Goal: Task Accomplishment & Management: Complete application form

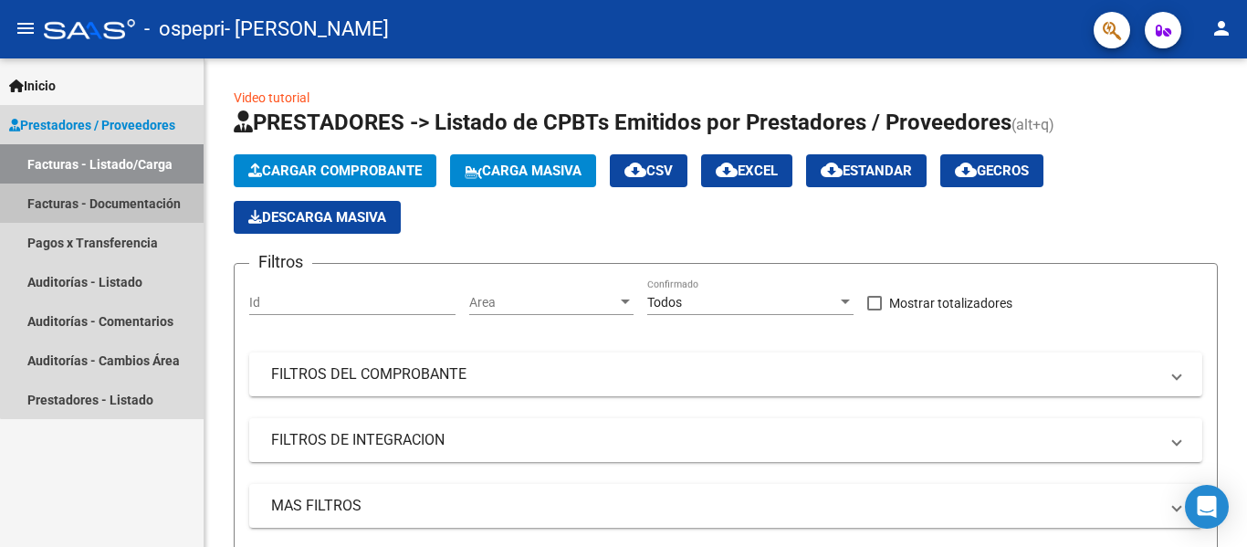
click at [146, 205] on link "Facturas - Documentación" at bounding box center [102, 202] width 204 height 39
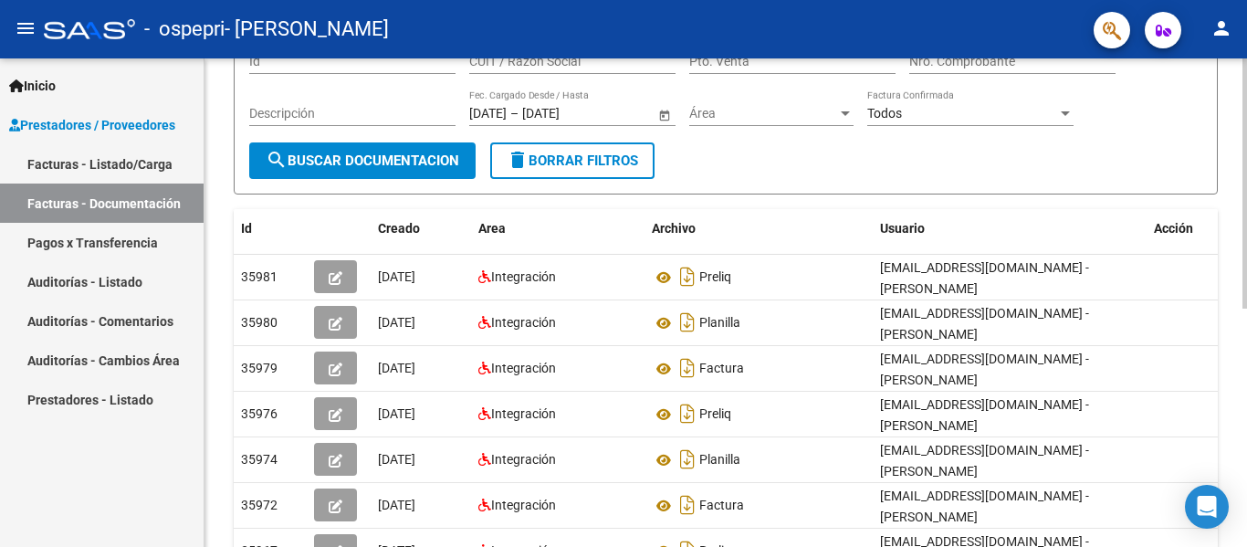
scroll to position [174, 0]
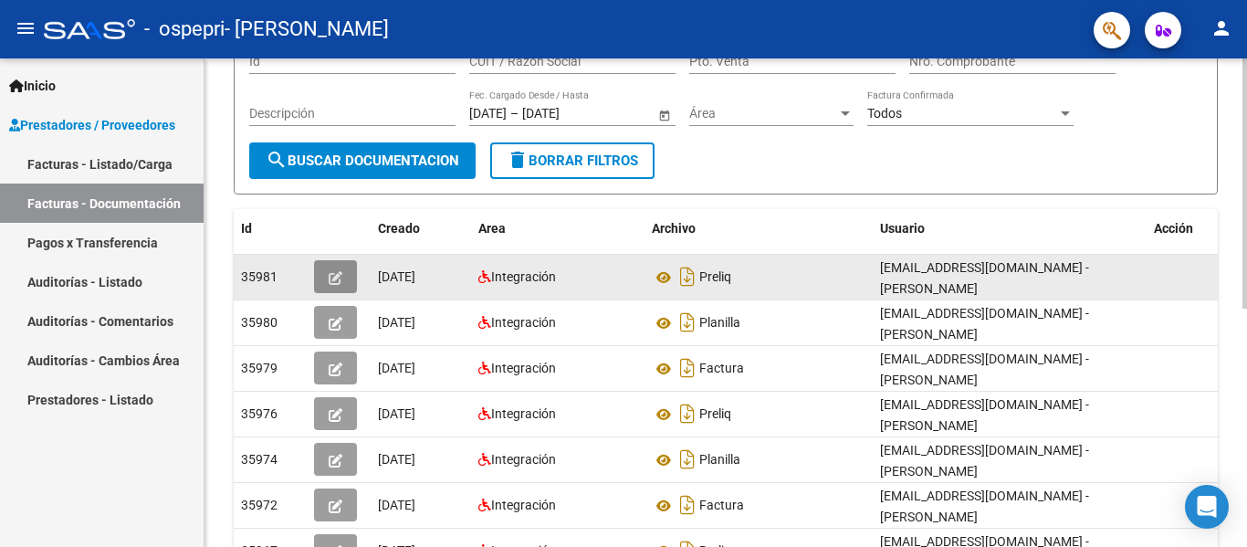
click at [341, 287] on button "button" at bounding box center [335, 276] width 43 height 33
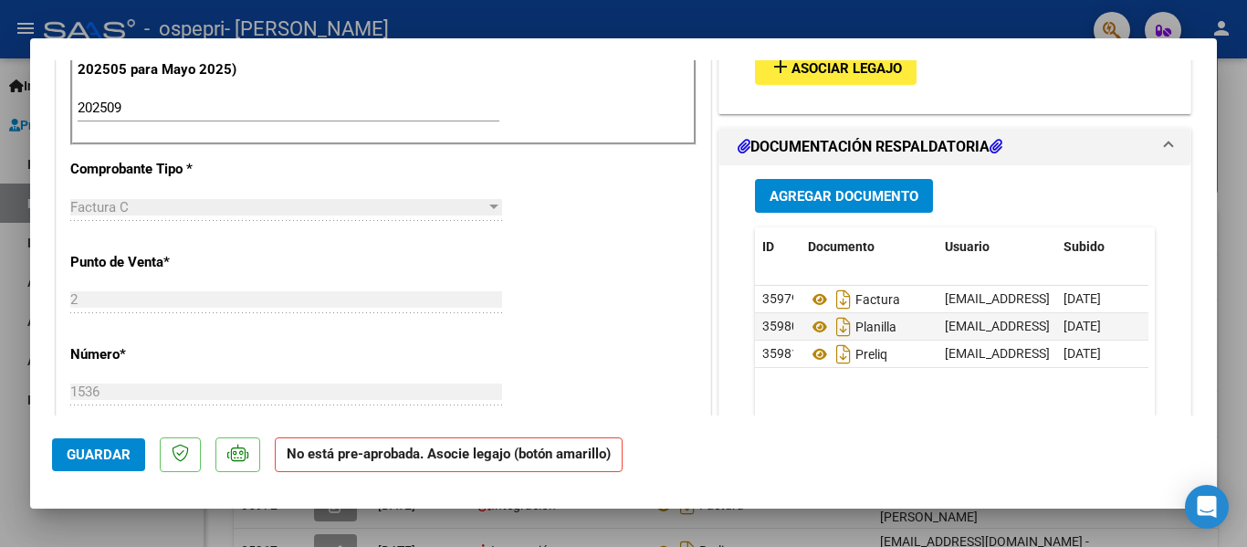
scroll to position [0, 0]
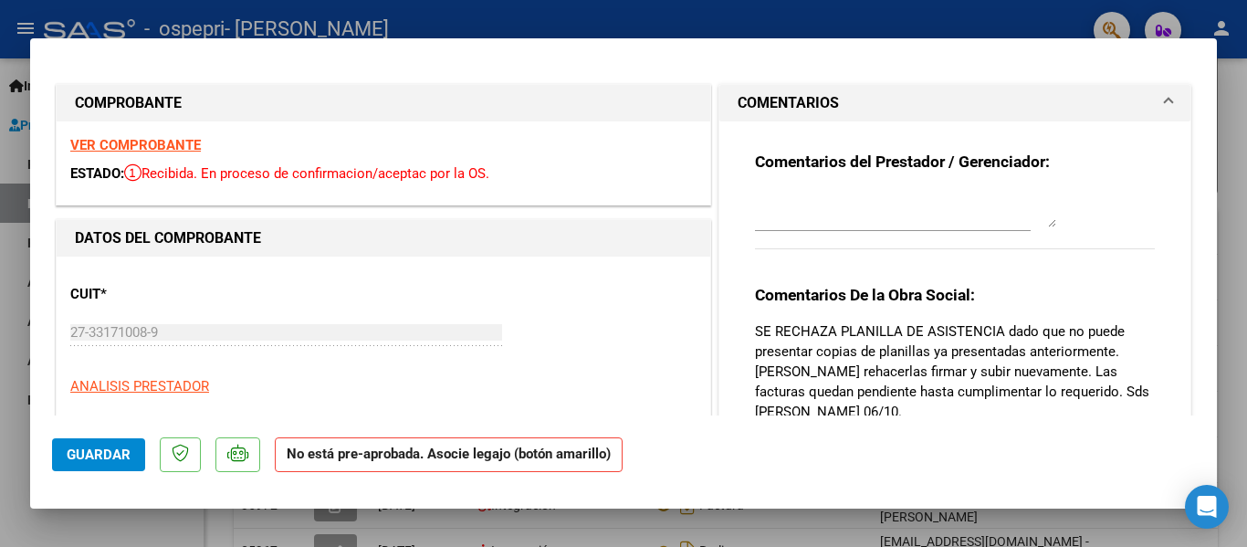
click at [1162, 96] on mat-expansion-panel-header "COMENTARIOS" at bounding box center [954, 103] width 471 height 37
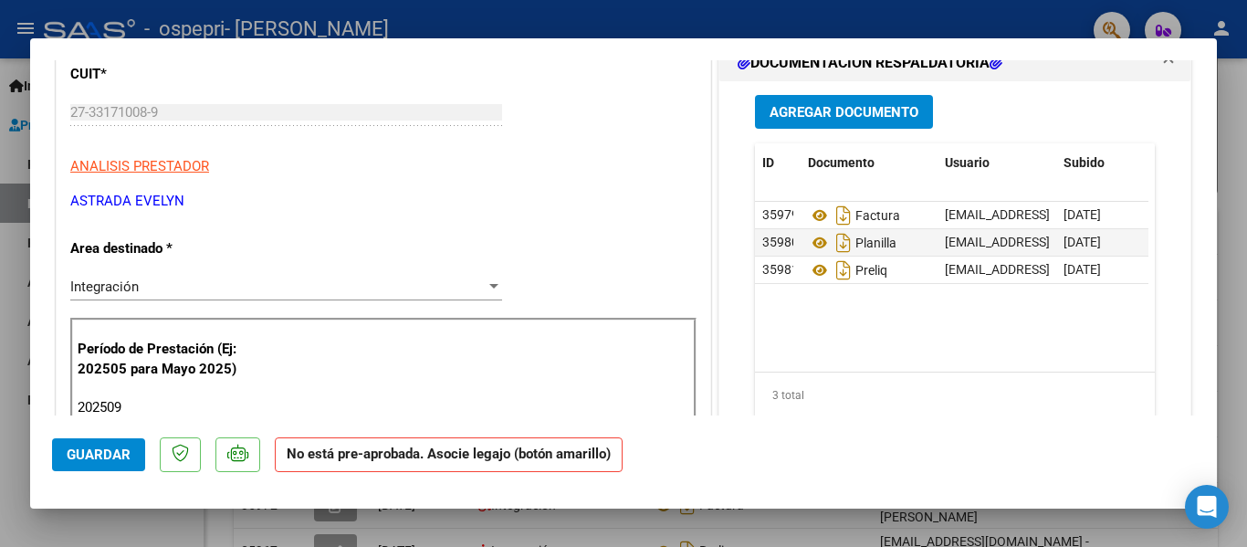
scroll to position [225, 0]
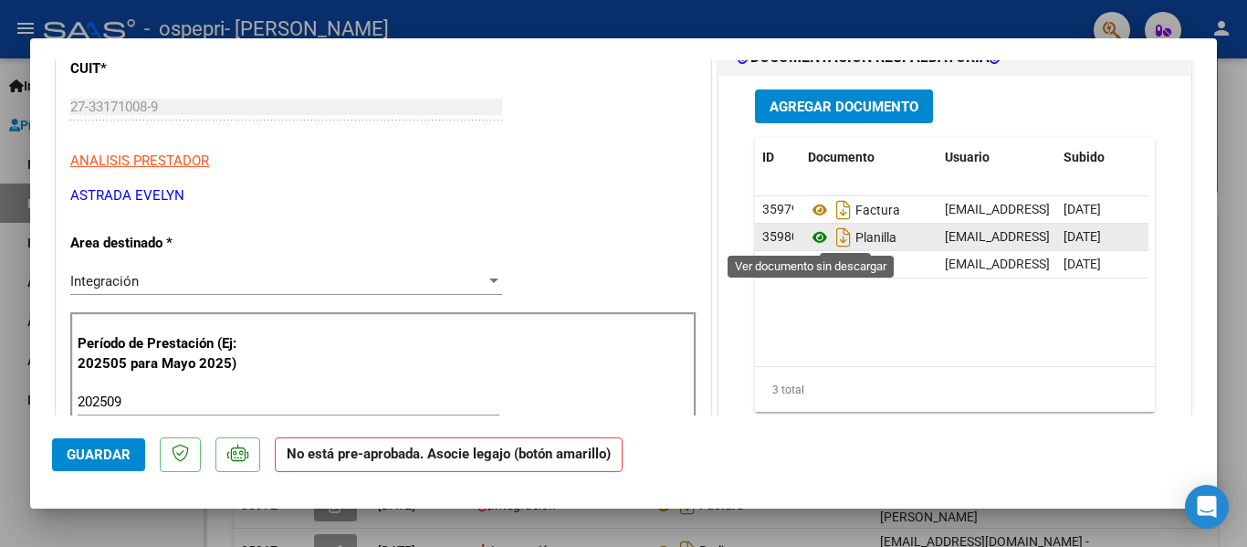
click at [812, 236] on icon at bounding box center [820, 237] width 24 height 22
click at [877, 91] on button "Agregar Documento" at bounding box center [844, 106] width 178 height 34
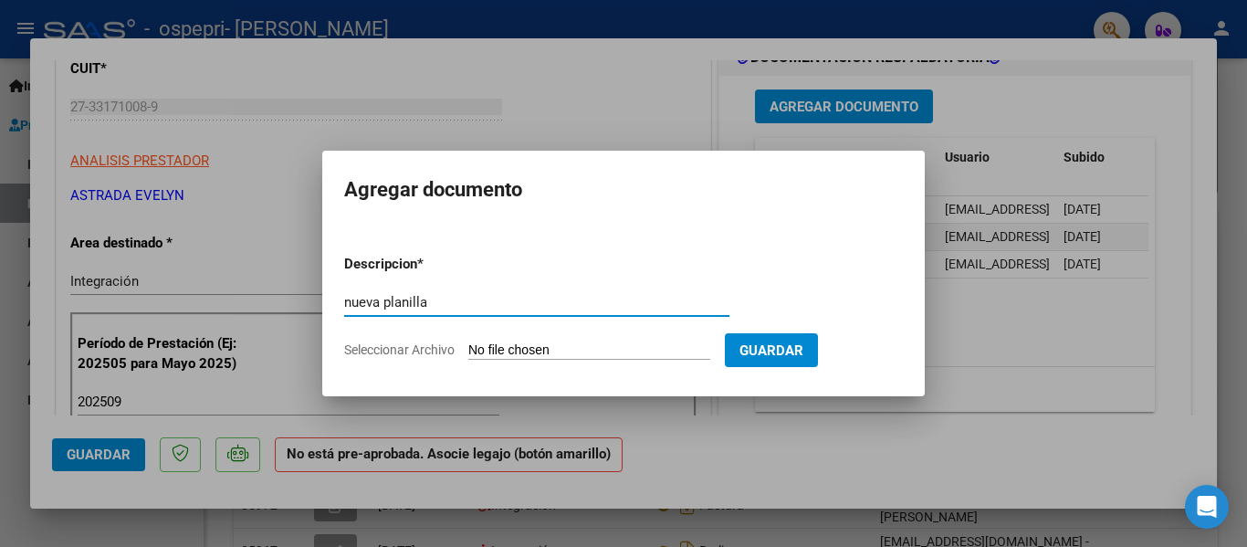
type input "nueva planilla"
click at [620, 346] on input "Seleccionar Archivo" at bounding box center [589, 350] width 242 height 17
type input "C:\fakepath\planilla septiembre [PERSON_NAME] fono.pdf"
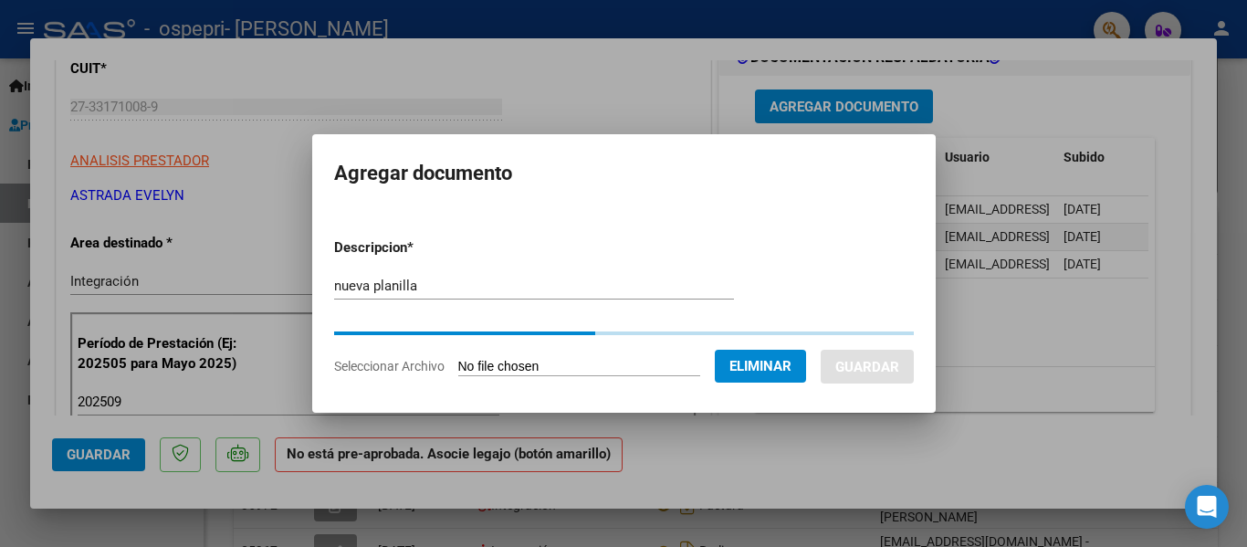
click at [808, 345] on form "Descripcion * nueva planilla Escriba aquí una descripcion Seleccionar Archivo E…" at bounding box center [624, 307] width 580 height 166
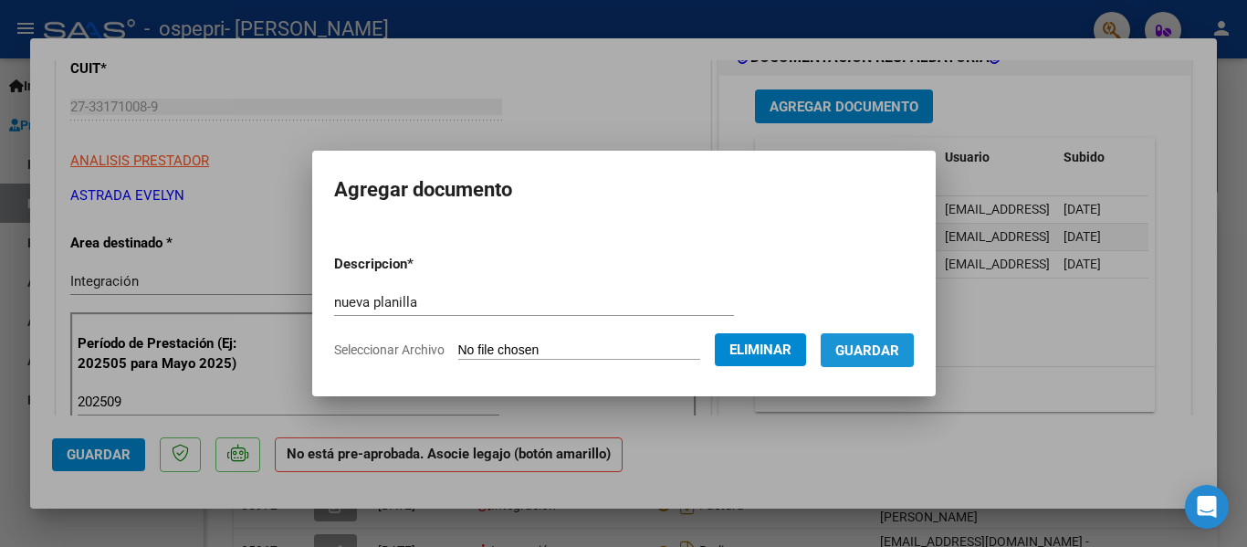
click at [846, 338] on button "Guardar" at bounding box center [867, 350] width 93 height 34
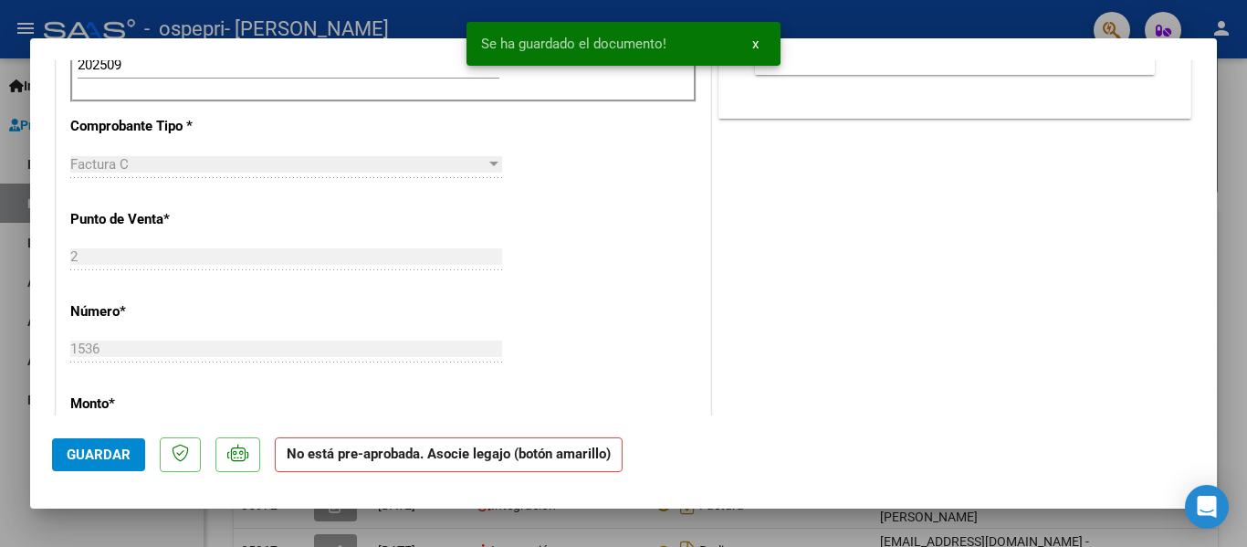
scroll to position [573, 0]
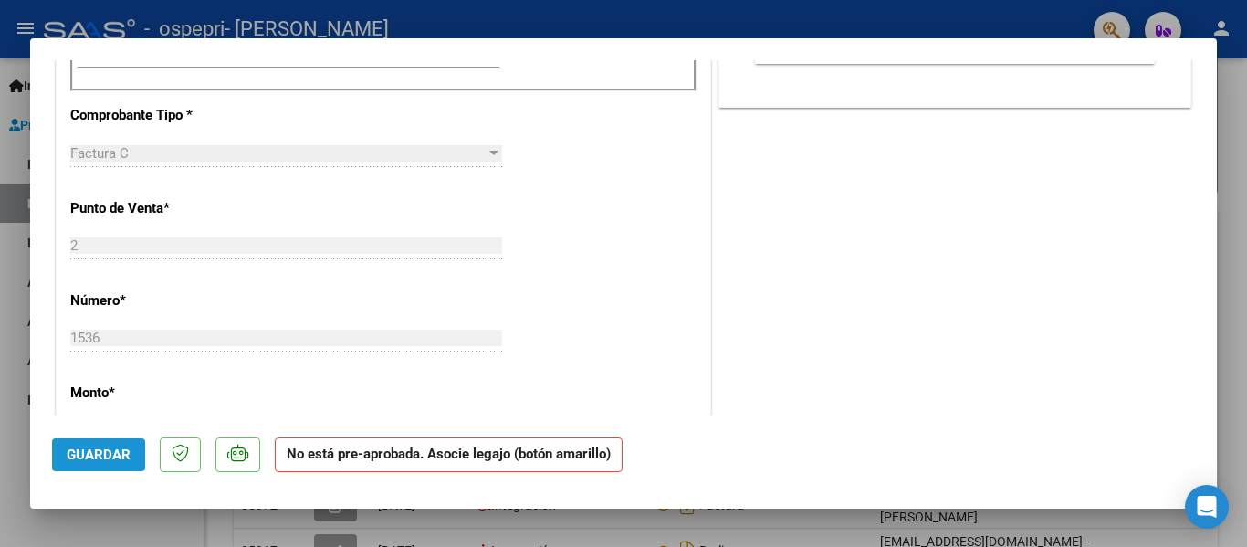
click at [110, 458] on span "Guardar" at bounding box center [99, 454] width 64 height 16
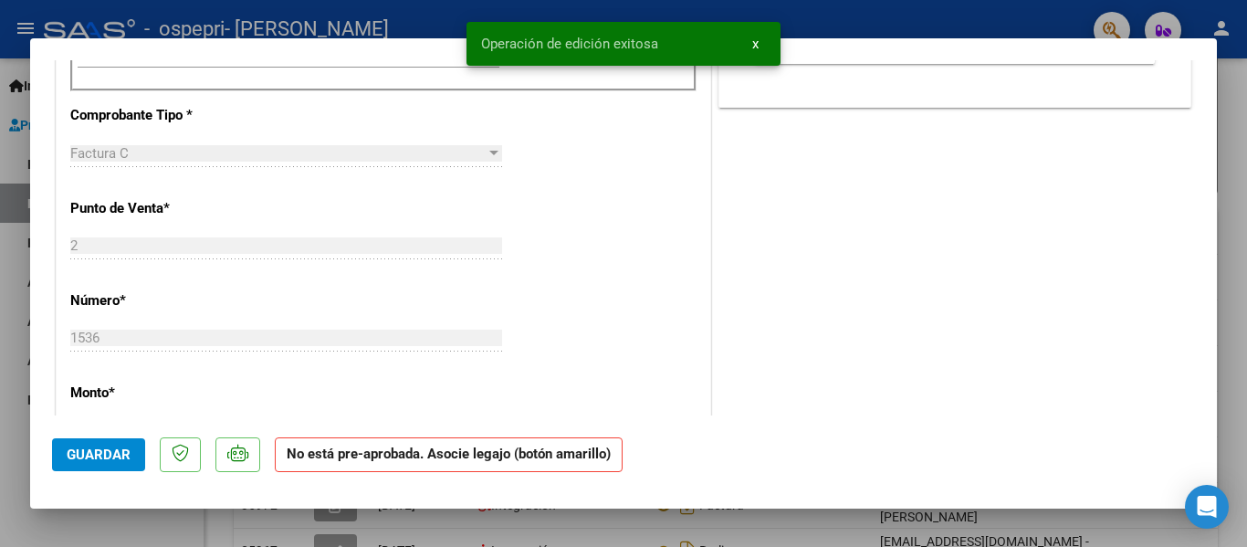
scroll to position [0, 0]
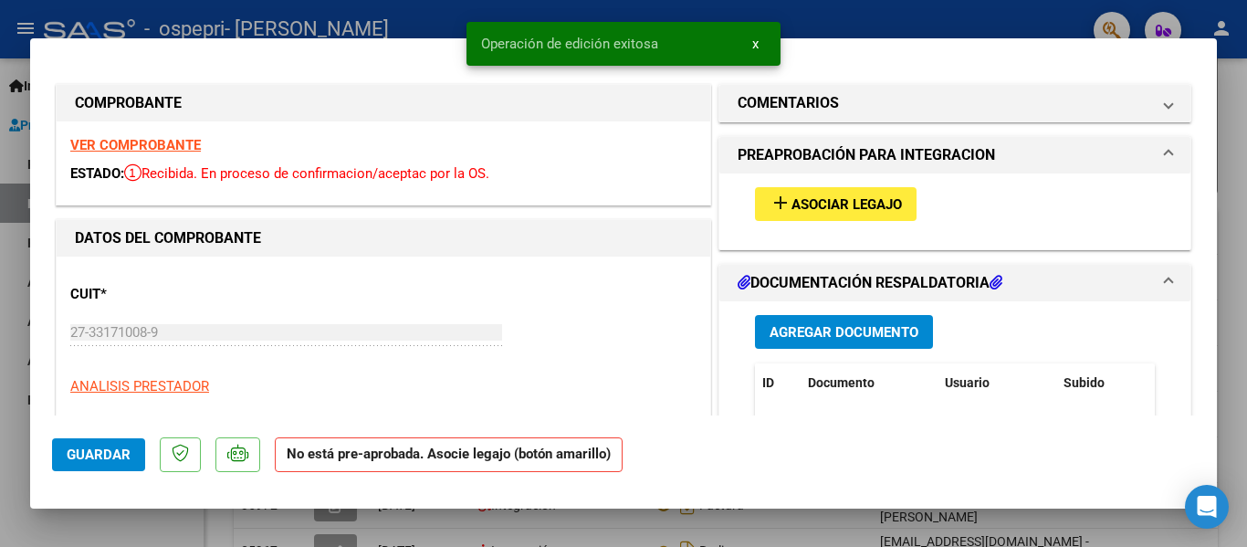
type input "$ 0,00"
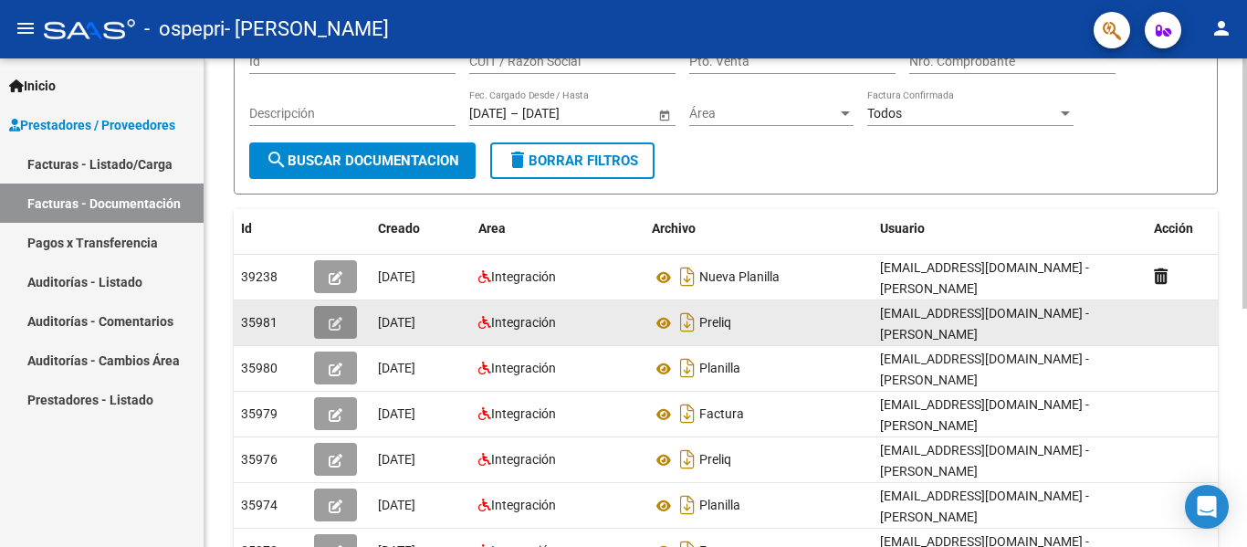
click at [337, 324] on icon "button" at bounding box center [336, 324] width 14 height 14
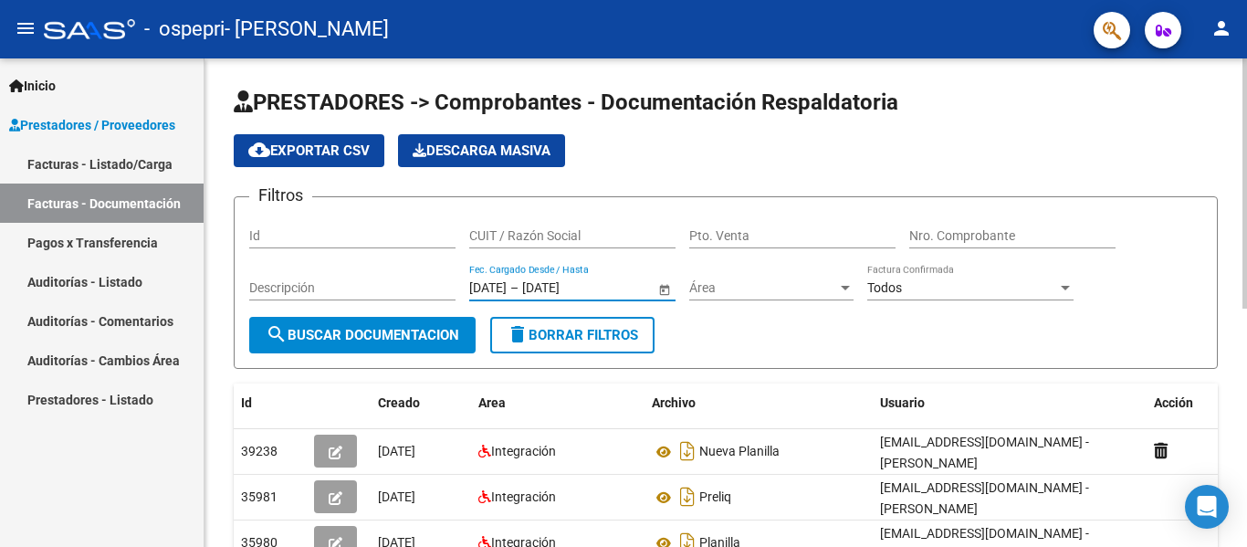
click at [585, 285] on input "[DATE]" at bounding box center [566, 288] width 89 height 16
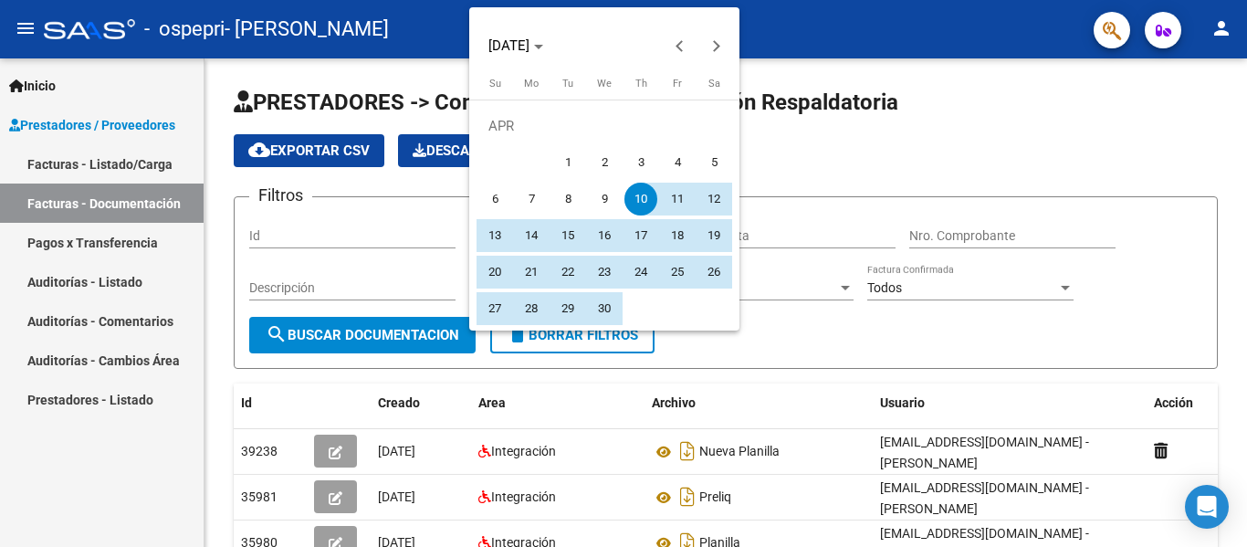
click at [576, 162] on span "1" at bounding box center [567, 162] width 33 height 33
type input "[DATE]"
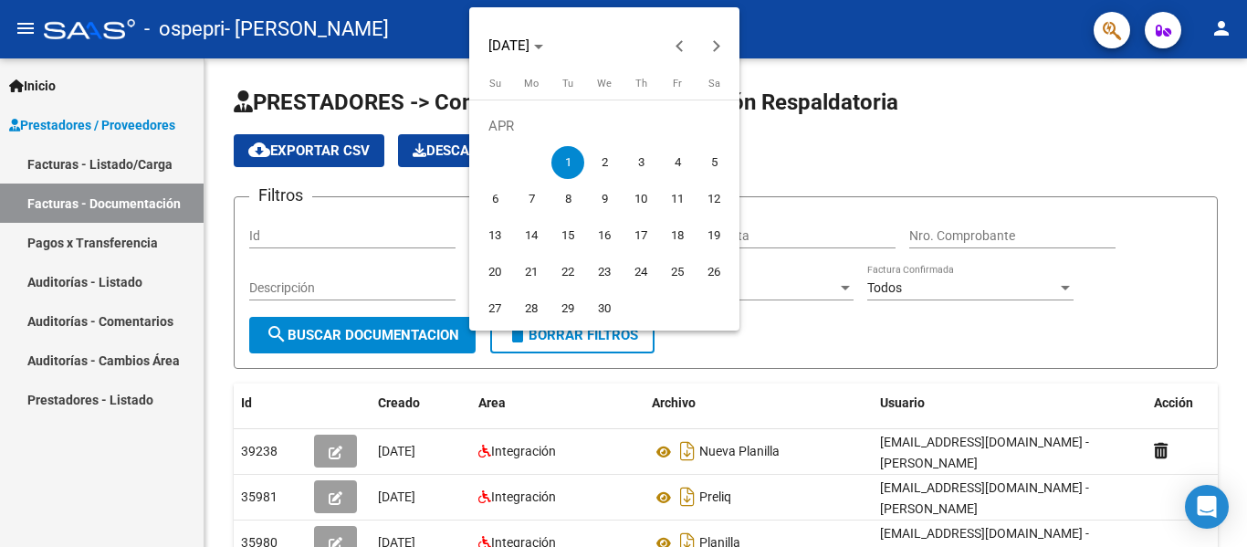
click at [804, 334] on div at bounding box center [623, 273] width 1247 height 547
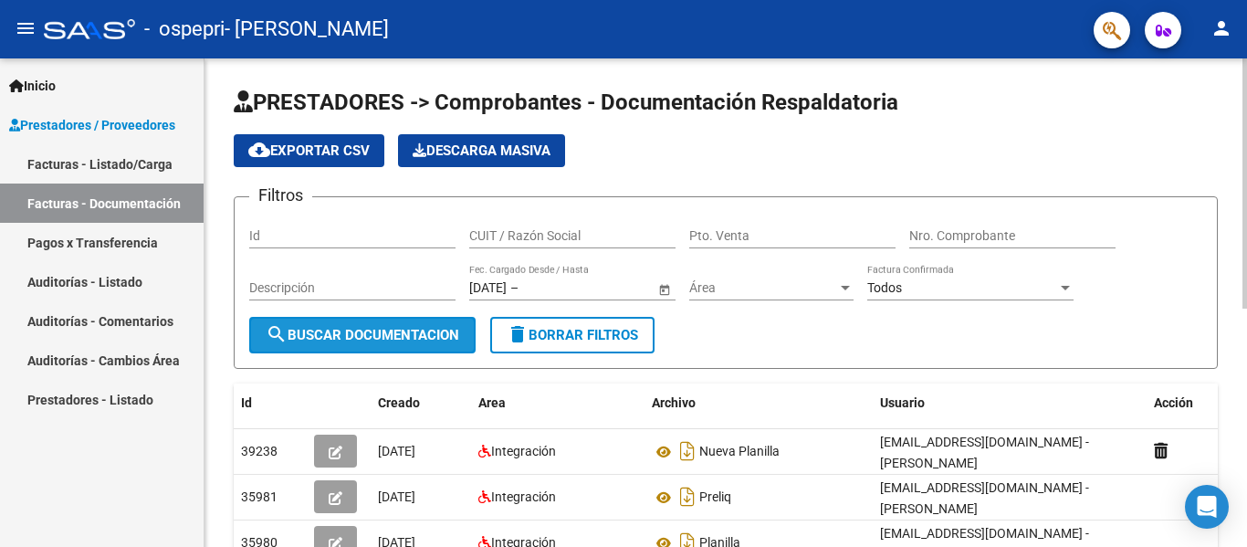
click at [406, 336] on span "search Buscar Documentacion" at bounding box center [363, 335] width 194 height 16
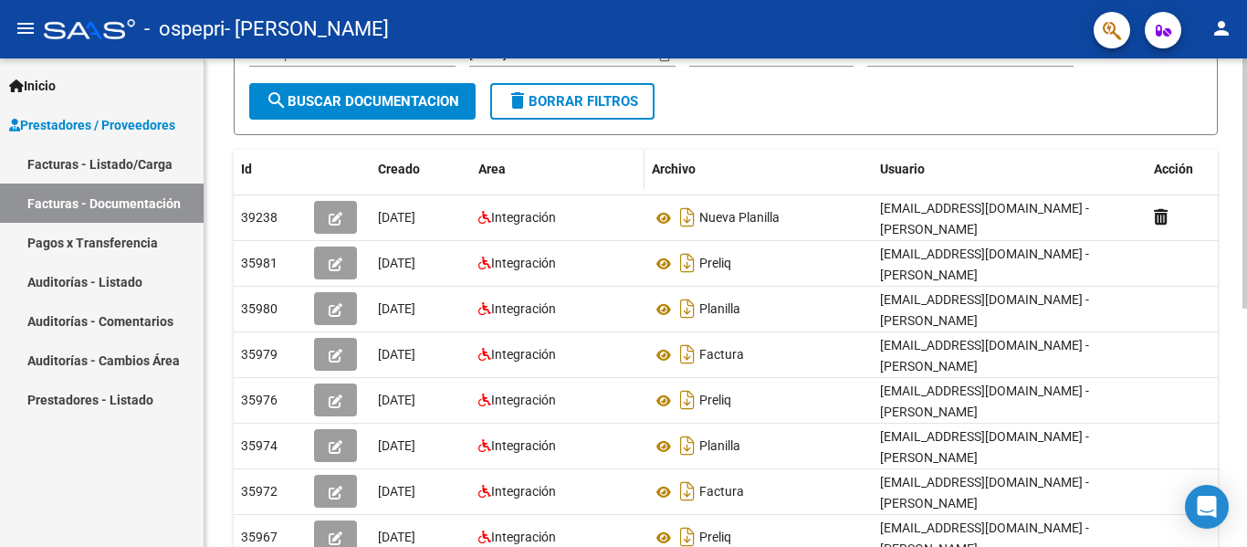
scroll to position [235, 0]
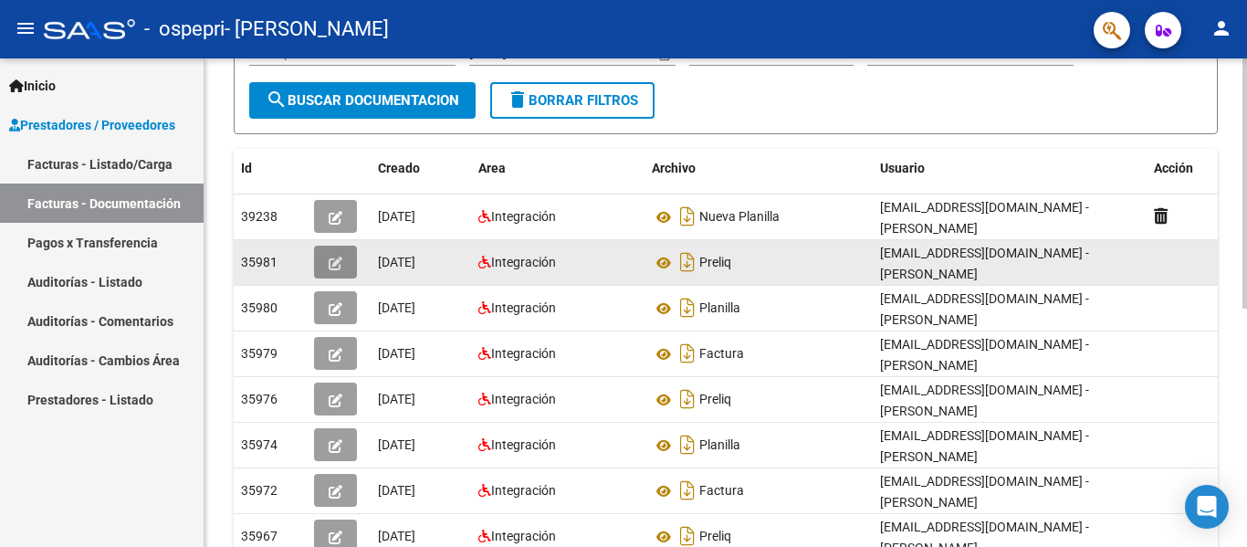
click at [330, 264] on icon "button" at bounding box center [336, 264] width 14 height 14
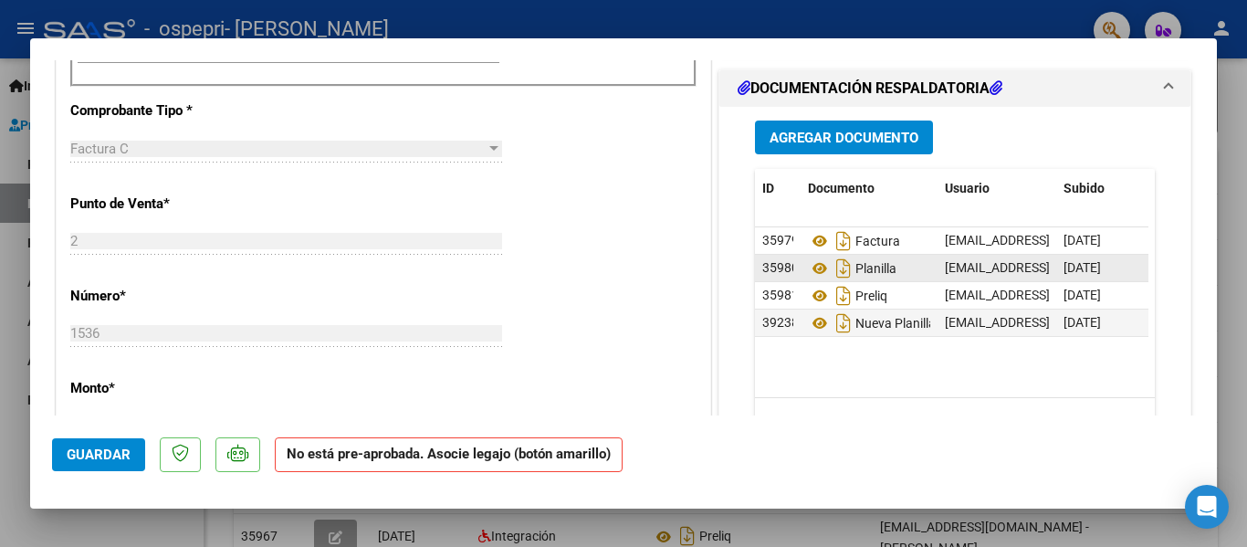
scroll to position [0, 0]
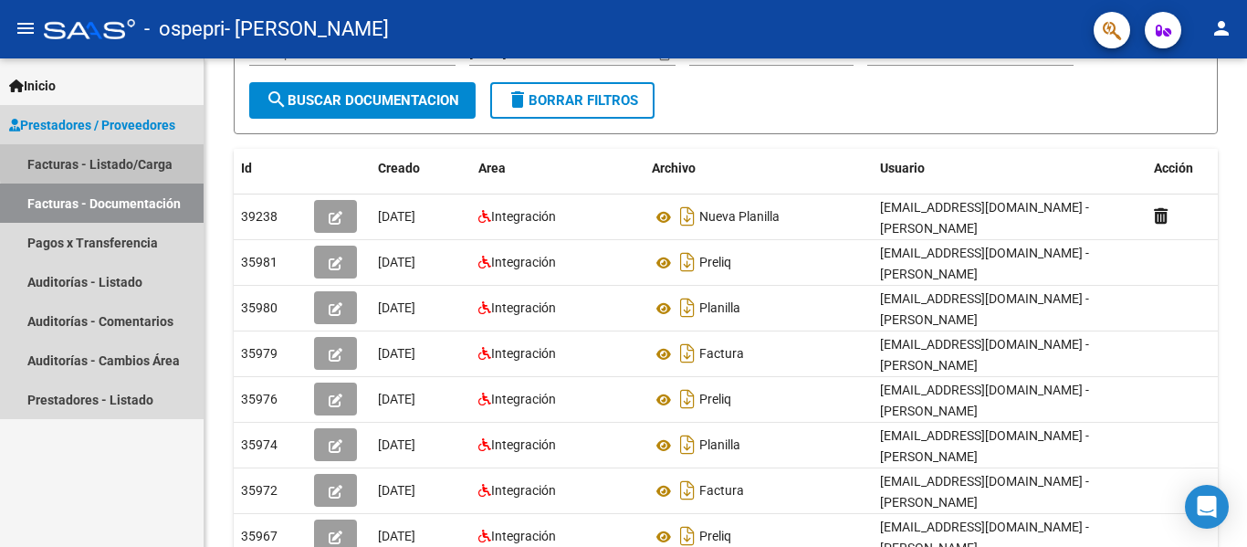
click at [142, 159] on link "Facturas - Listado/Carga" at bounding box center [102, 163] width 204 height 39
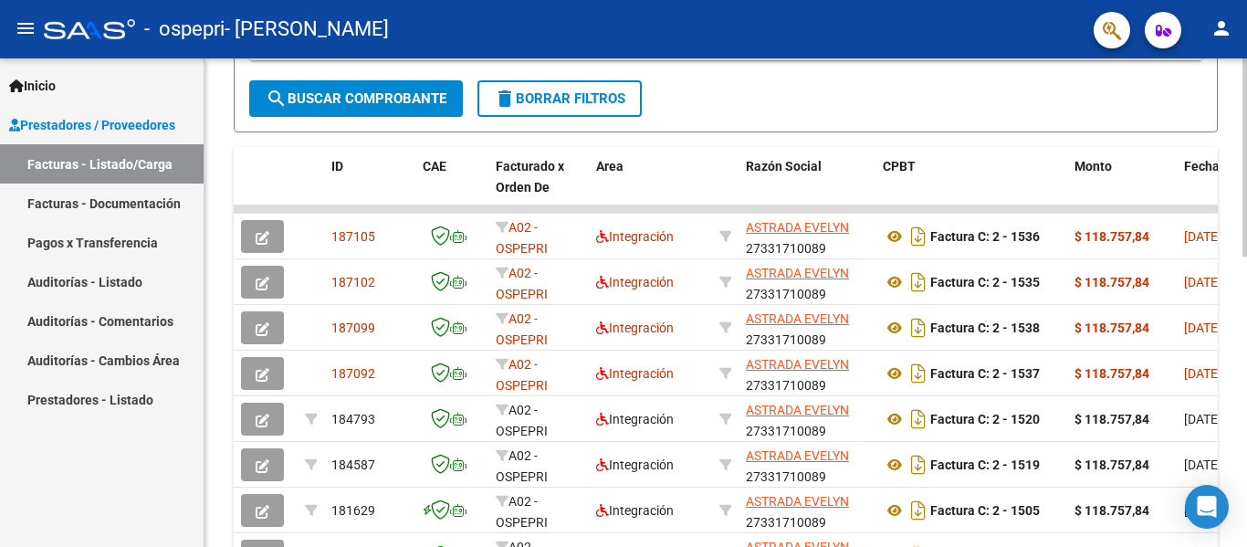
scroll to position [468, 0]
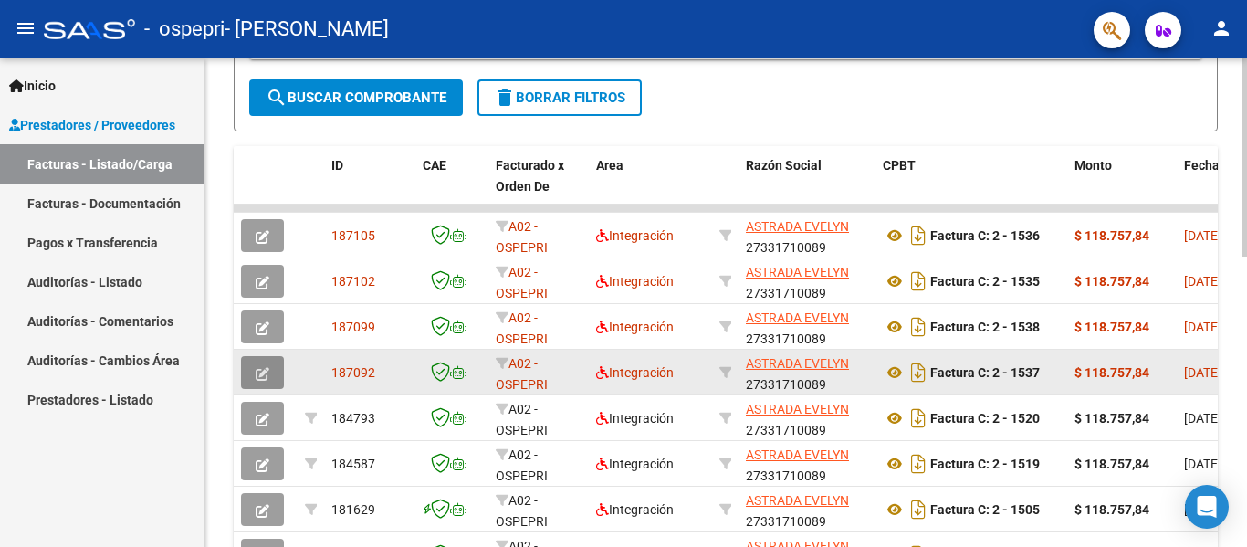
click at [257, 365] on span "button" at bounding box center [263, 372] width 14 height 16
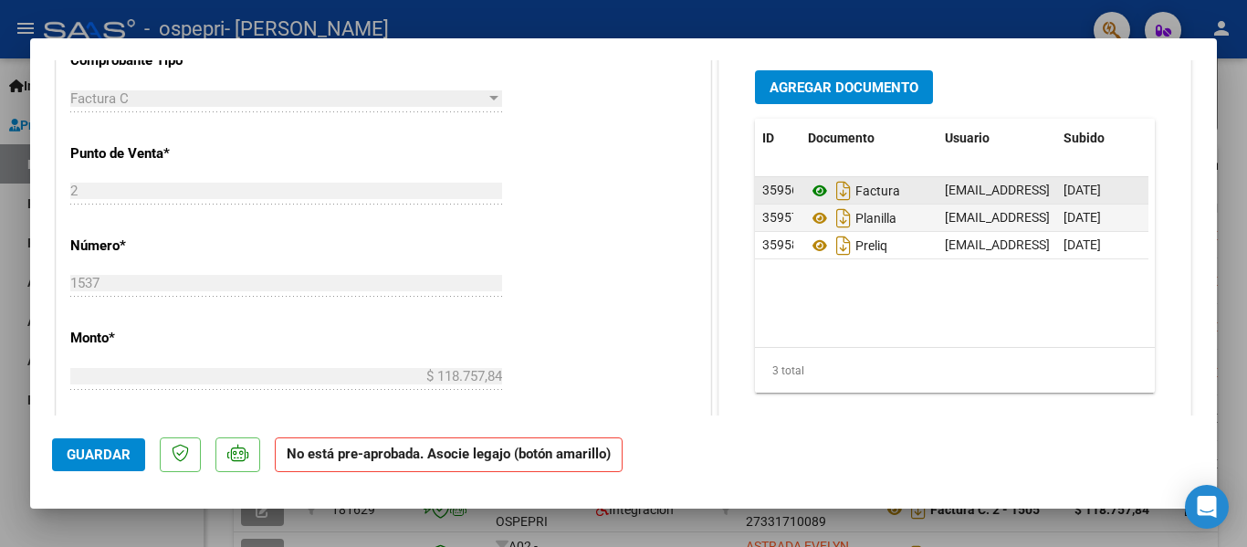
scroll to position [613, 0]
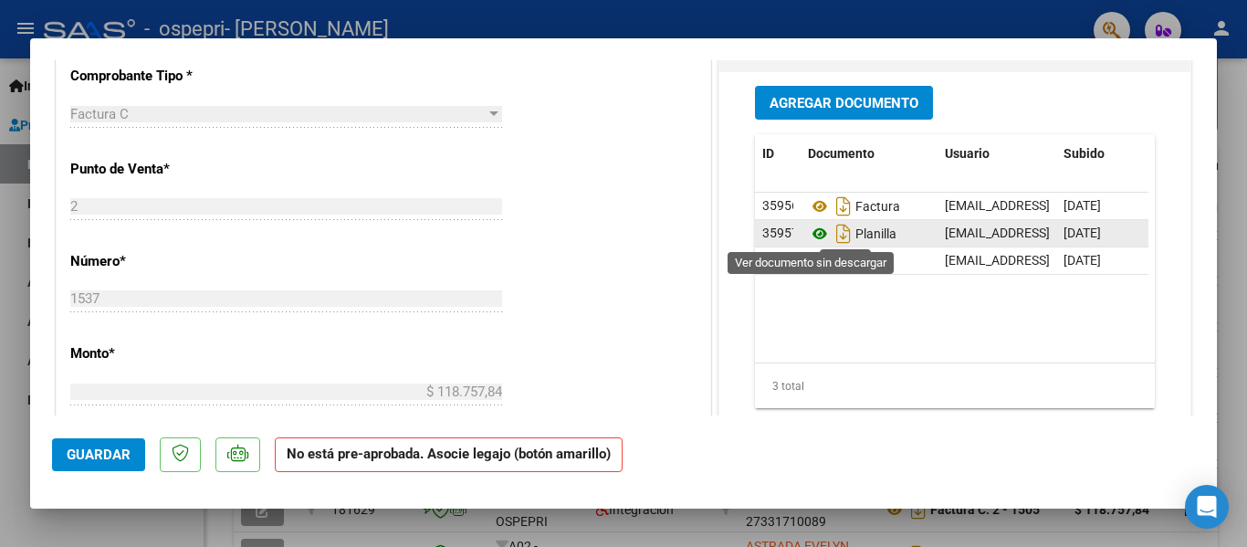
click at [811, 236] on icon at bounding box center [820, 234] width 24 height 22
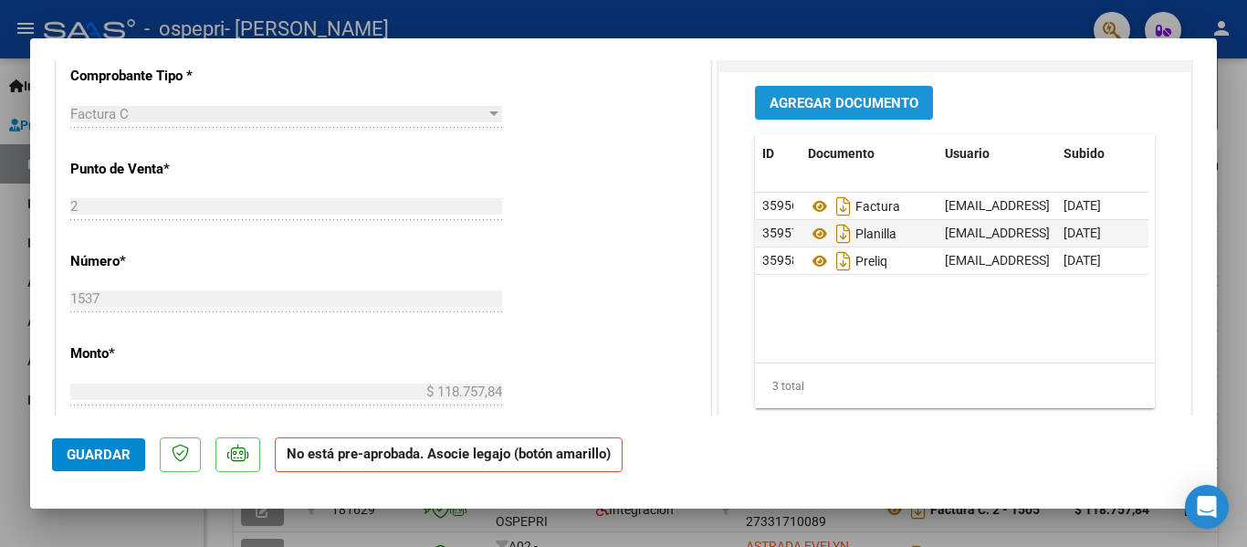
click at [845, 106] on span "Agregar Documento" at bounding box center [844, 103] width 149 height 16
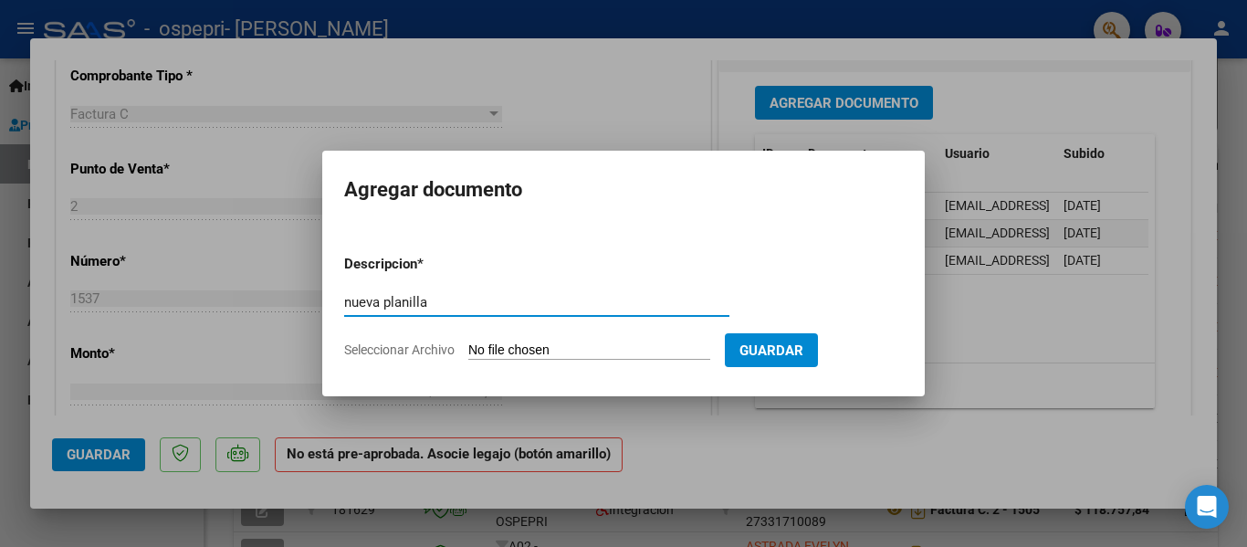
type input "nueva planilla"
click at [392, 343] on span "Seleccionar Archivo" at bounding box center [399, 349] width 110 height 15
click at [468, 343] on input "Seleccionar Archivo" at bounding box center [589, 350] width 242 height 17
type input "C:\fakepath\planilla septiembre [PERSON_NAME] .pdf"
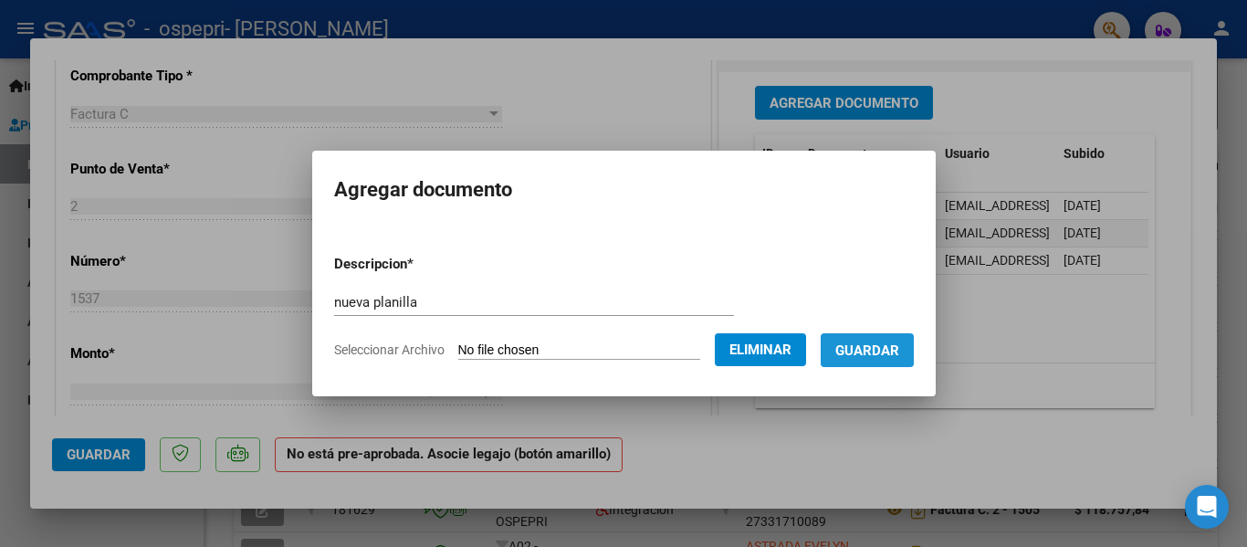
click at [887, 355] on span "Guardar" at bounding box center [867, 350] width 64 height 16
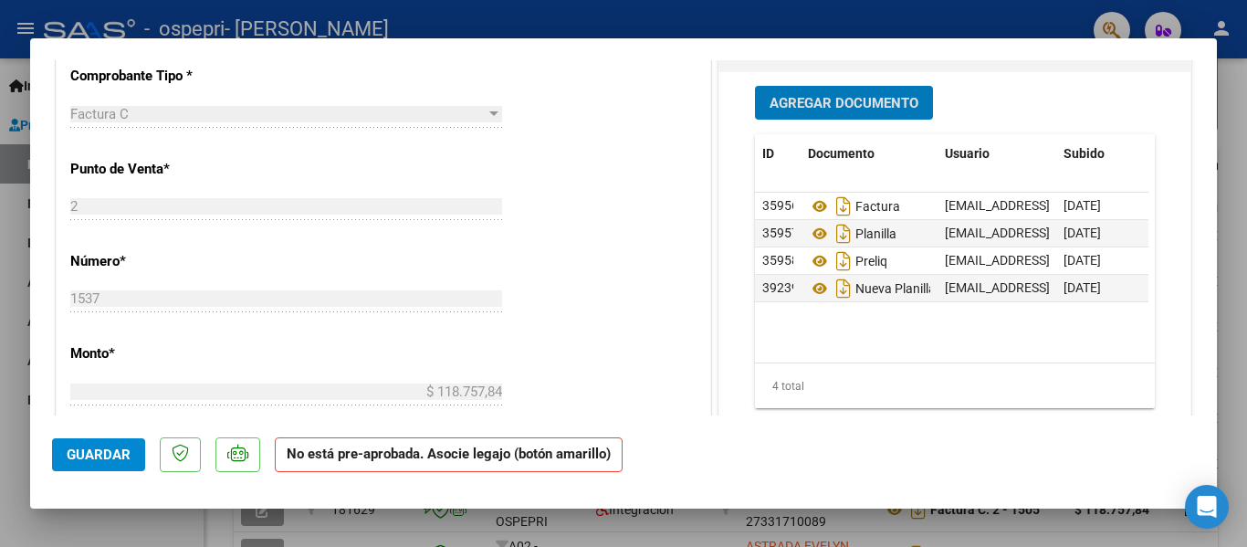
scroll to position [0, 0]
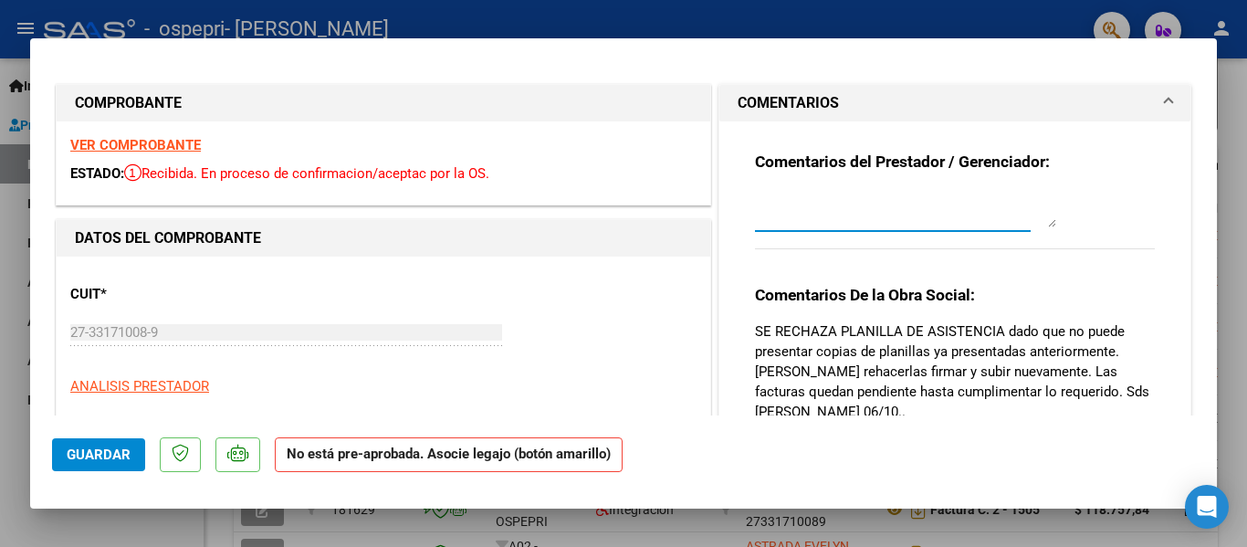
click at [886, 207] on textarea at bounding box center [905, 209] width 301 height 37
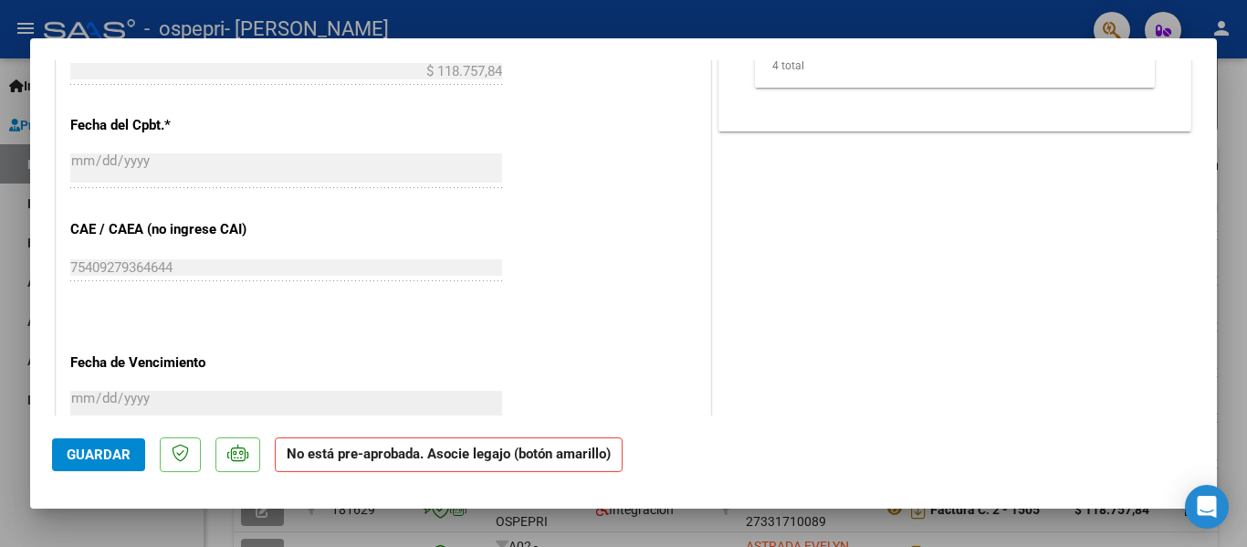
scroll to position [1161, 0]
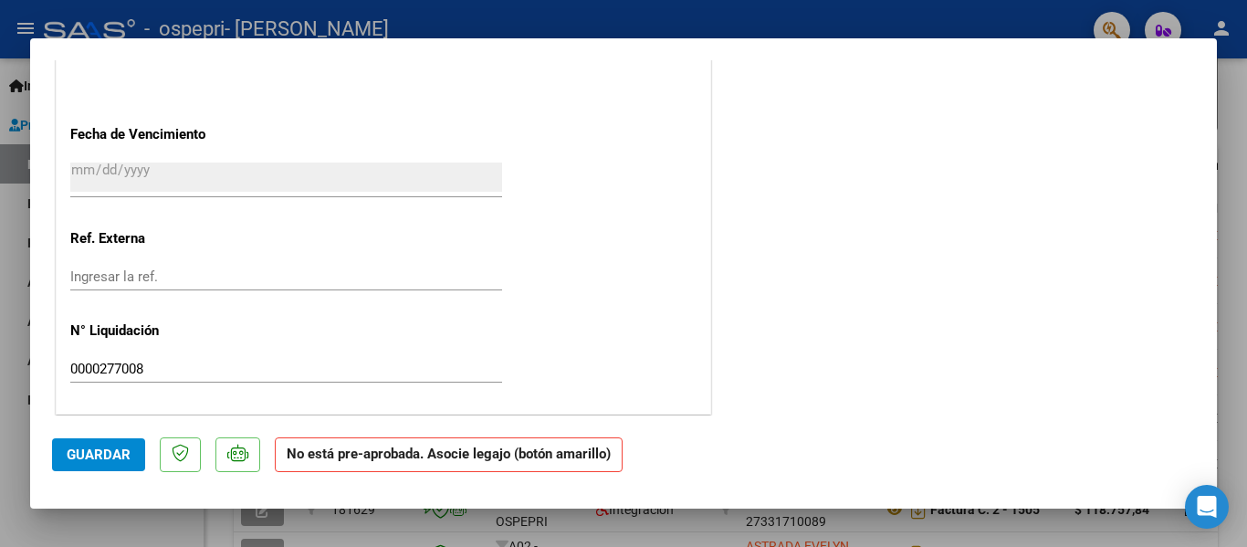
type textarea "Adjunto nueva planilla solicitada"
click at [110, 457] on span "Guardar" at bounding box center [99, 454] width 64 height 16
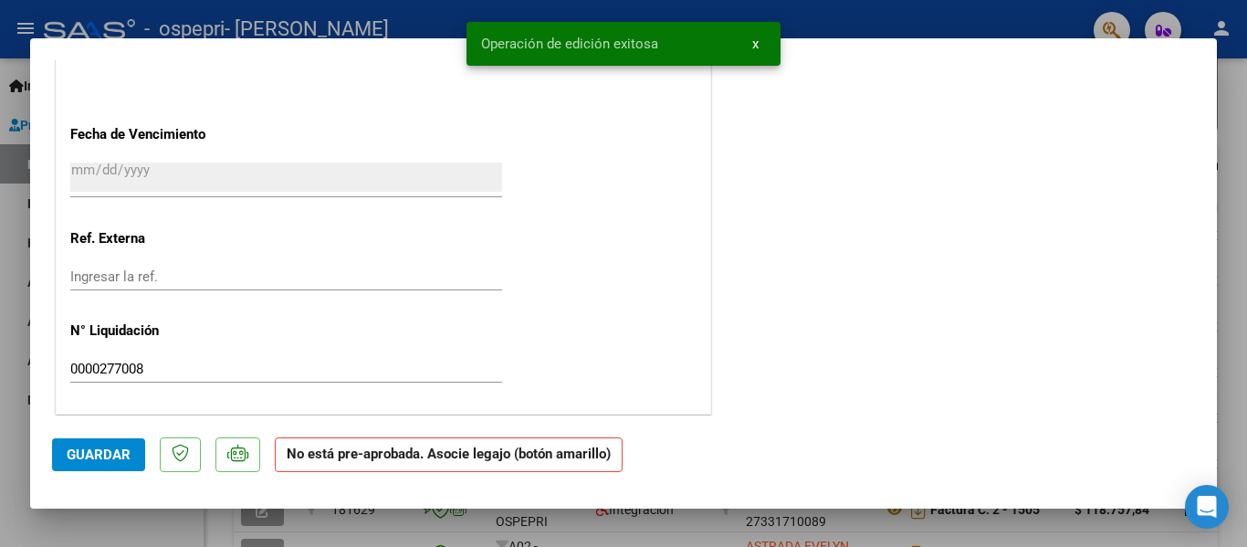
click at [1236, 231] on div at bounding box center [623, 273] width 1247 height 547
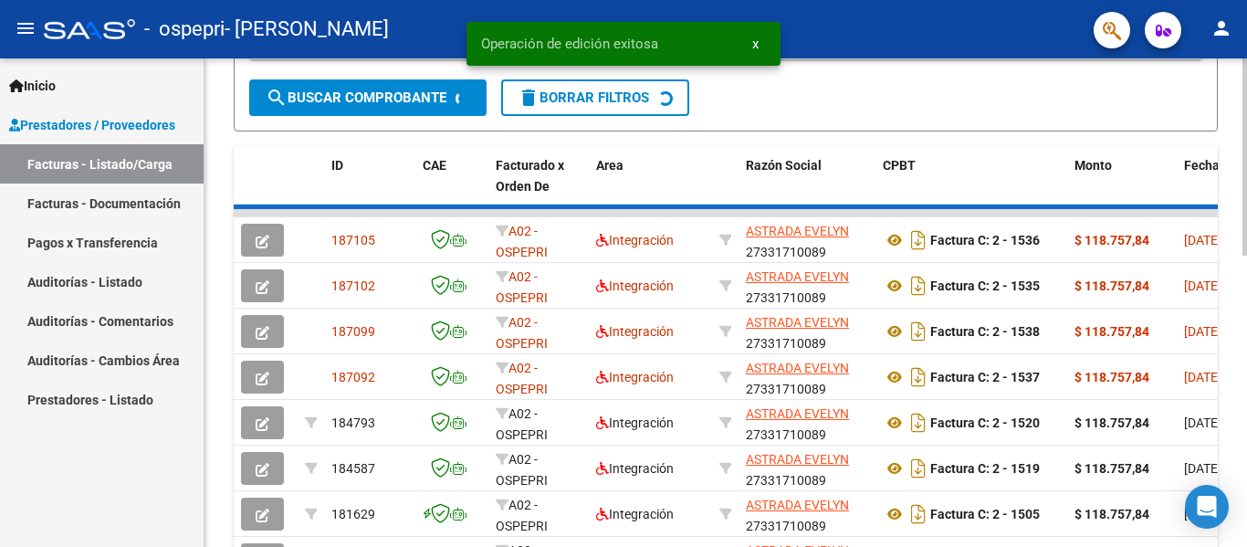
scroll to position [468, 0]
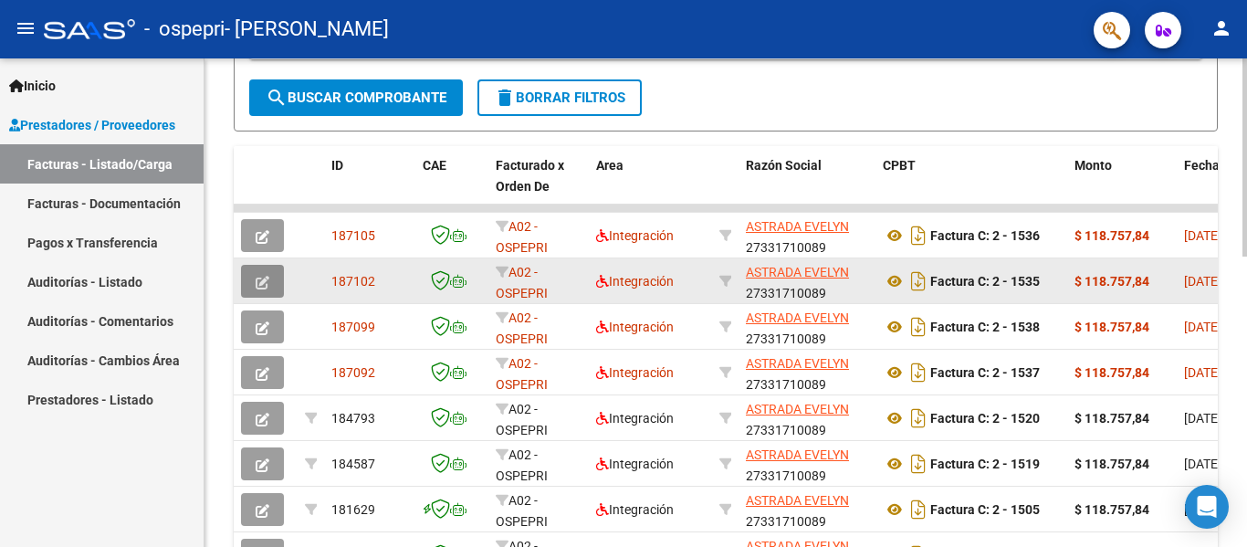
click at [260, 282] on icon "button" at bounding box center [263, 283] width 14 height 14
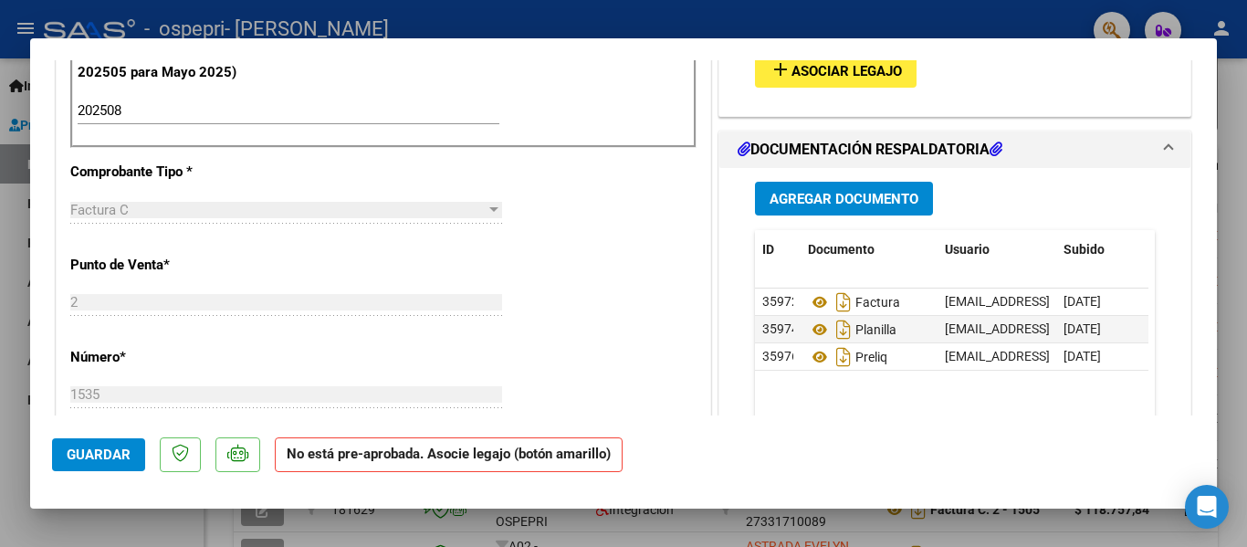
scroll to position [592, 0]
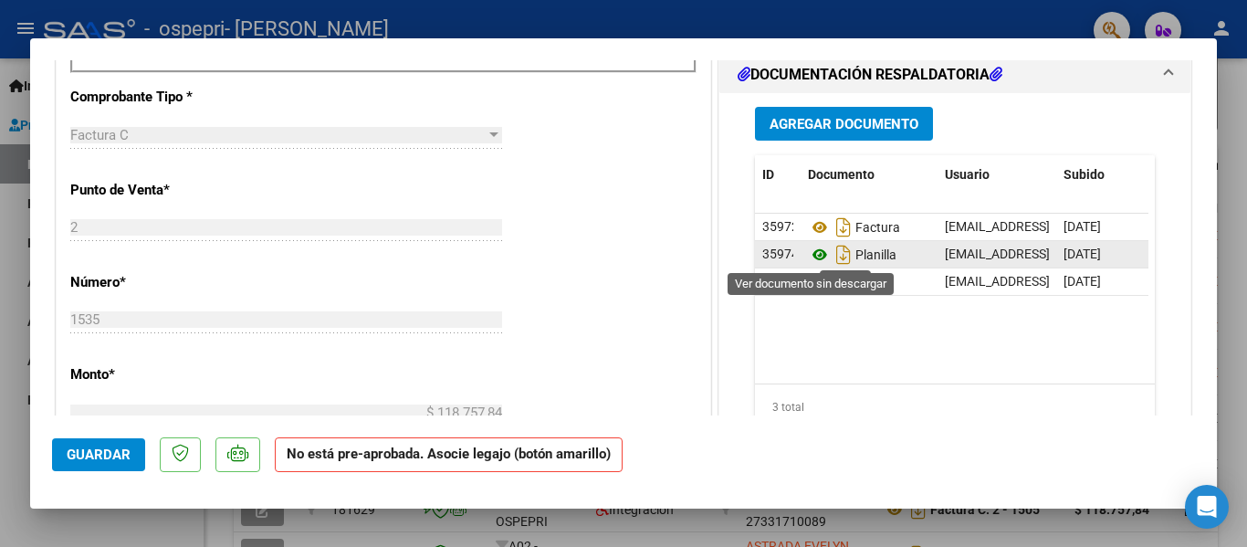
click at [812, 252] on icon at bounding box center [820, 255] width 24 height 22
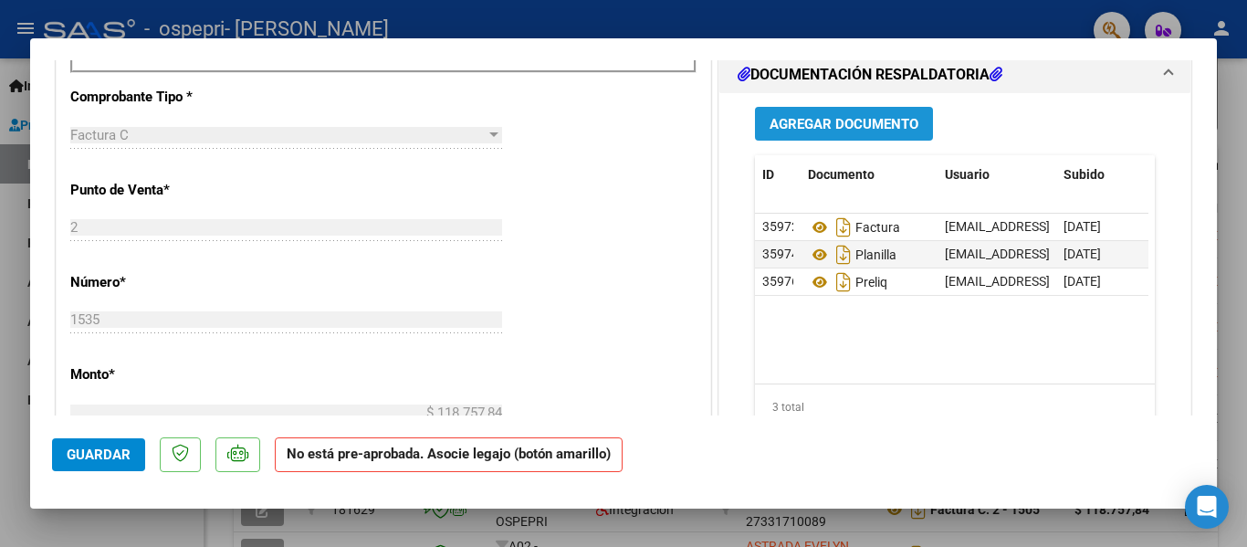
click at [875, 128] on span "Agregar Documento" at bounding box center [844, 124] width 149 height 16
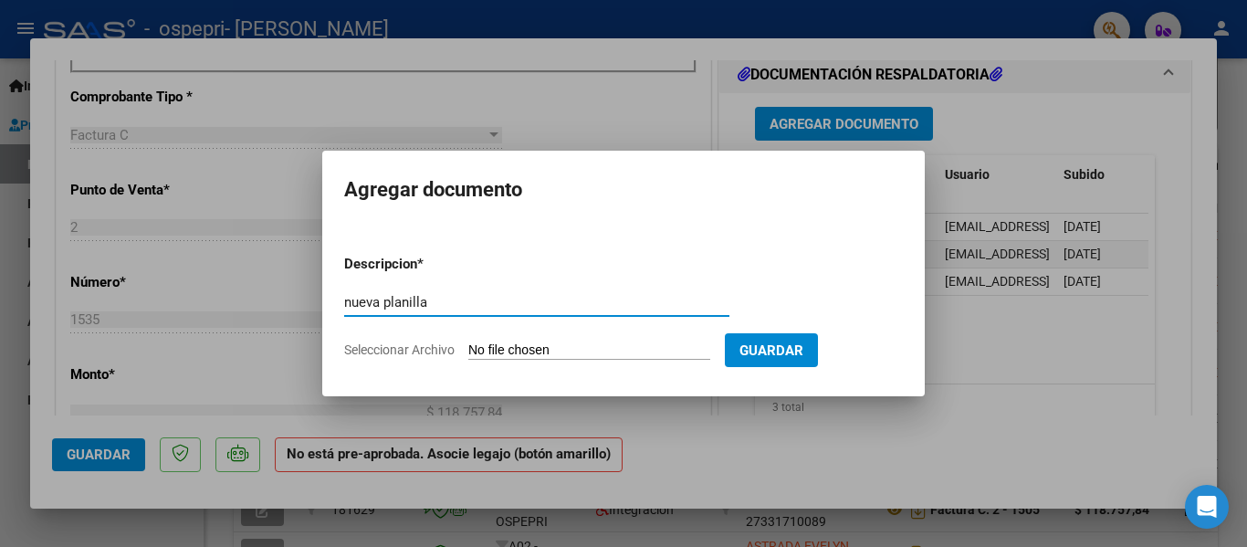
type input "nueva planilla"
drag, startPoint x: 412, startPoint y: 340, endPoint x: 409, endPoint y: 352, distance: 12.2
click at [409, 352] on form "Descripcion * nueva planilla Escriba aquí una descripcion Seleccionar Archivo G…" at bounding box center [623, 306] width 559 height 133
click at [409, 352] on span "Seleccionar Archivo" at bounding box center [399, 349] width 110 height 15
click at [468, 352] on input "Seleccionar Archivo" at bounding box center [589, 350] width 242 height 17
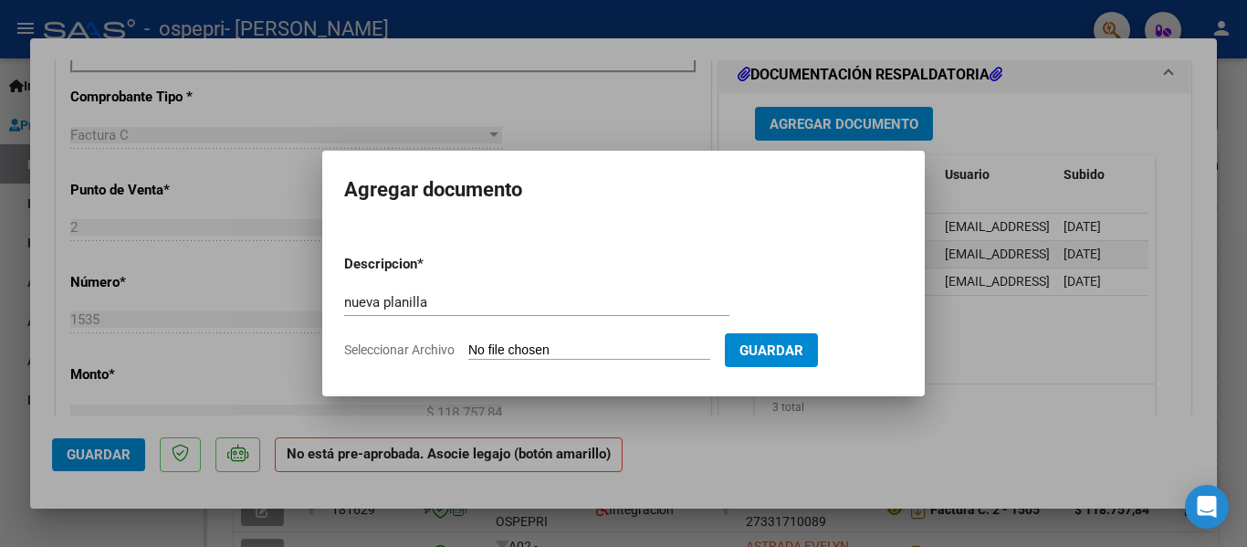
type input "C:\fakepath\planilla [PERSON_NAME] fono .pdf"
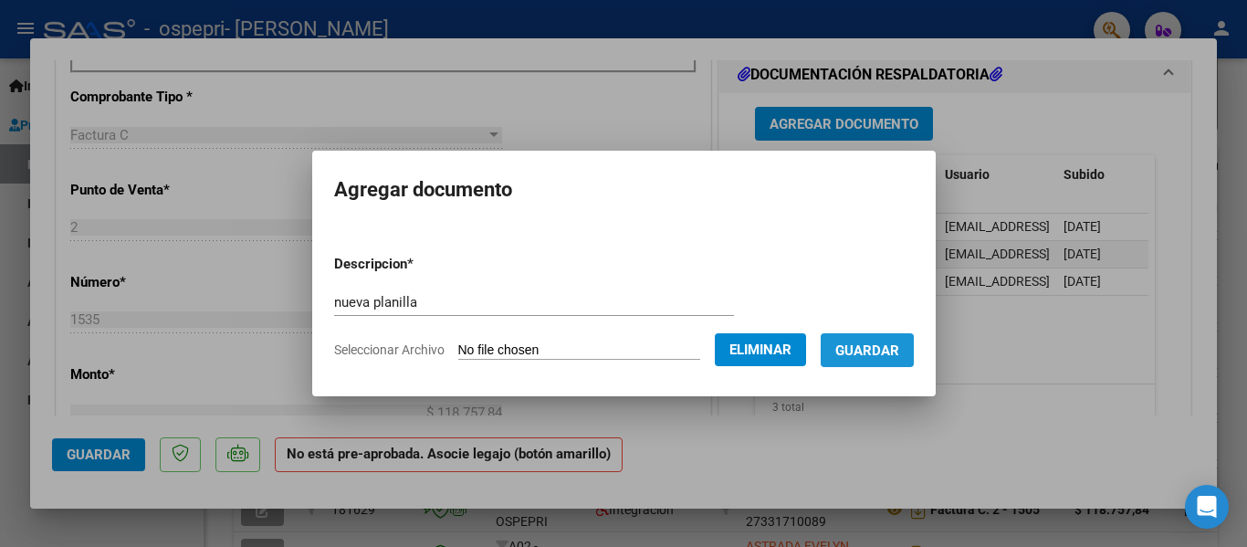
click at [878, 356] on span "Guardar" at bounding box center [867, 350] width 64 height 16
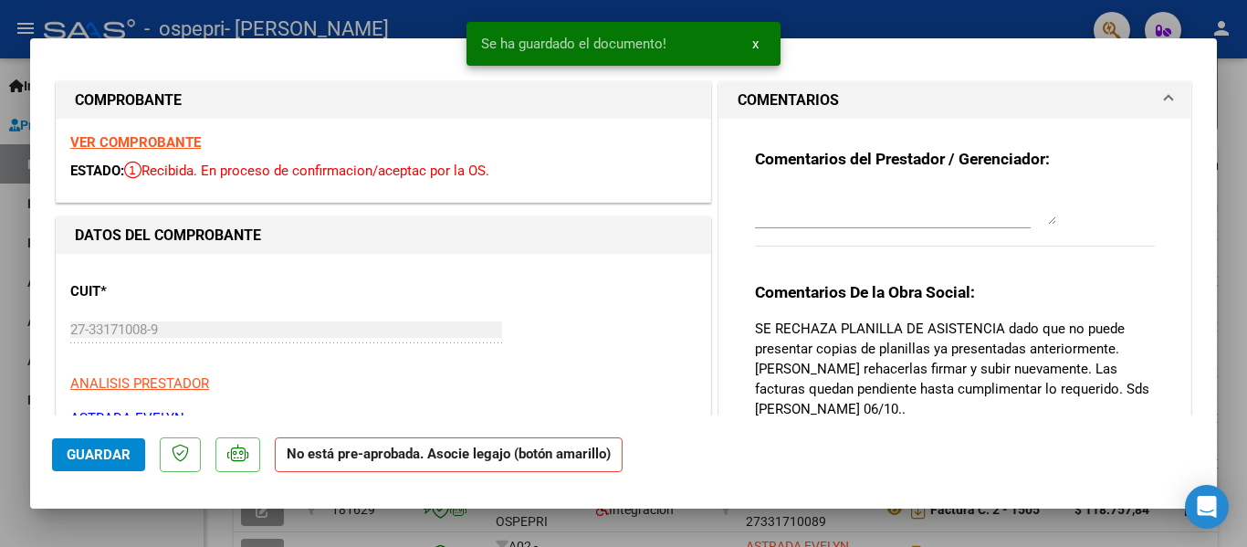
scroll to position [0, 0]
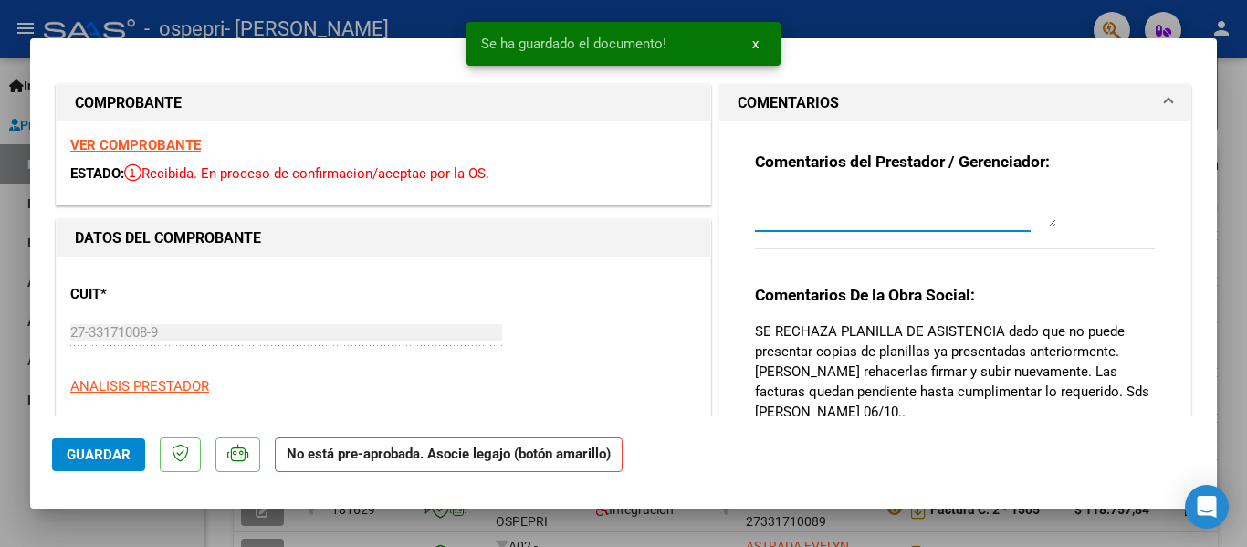
click at [884, 210] on textarea at bounding box center [905, 209] width 301 height 37
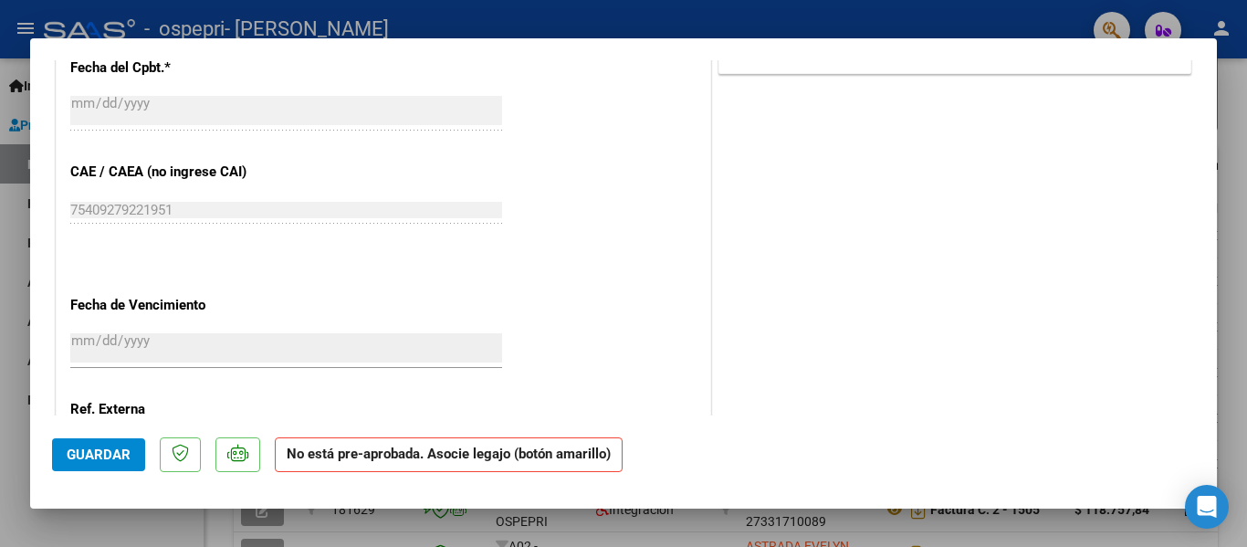
scroll to position [996, 0]
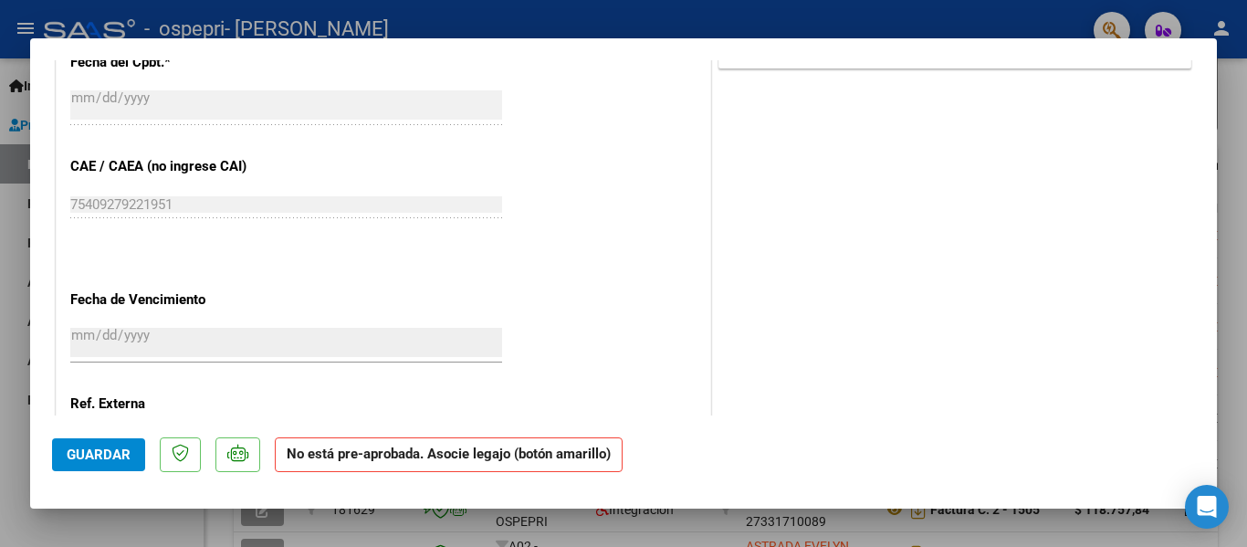
type textarea "Adjunto nueva planilla de acuerdo a lo solicitado"
click at [100, 457] on span "Guardar" at bounding box center [99, 454] width 64 height 16
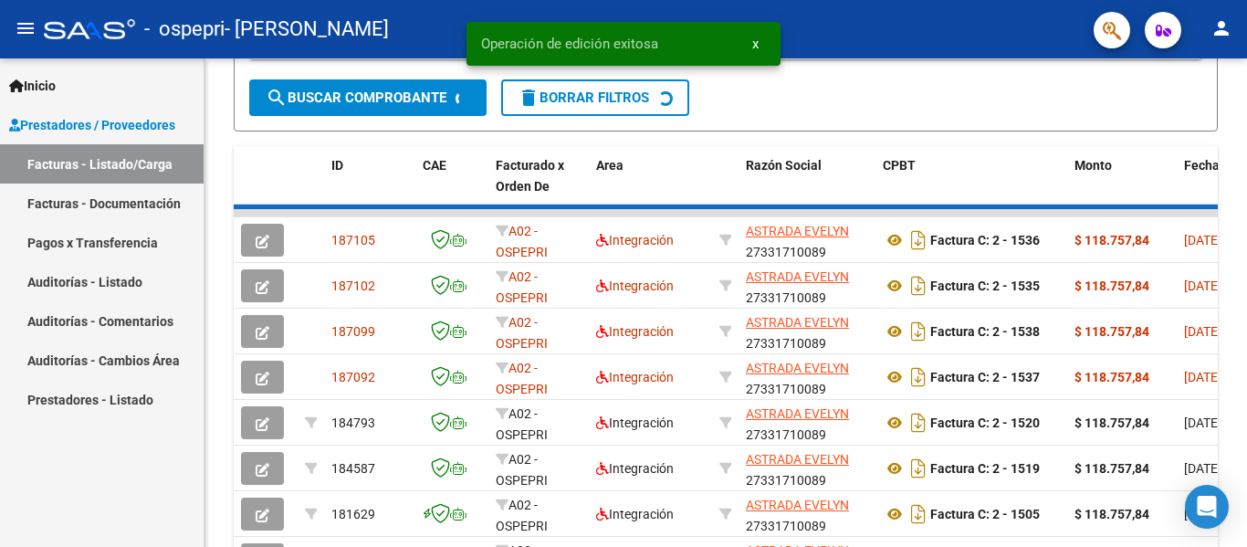
scroll to position [468, 0]
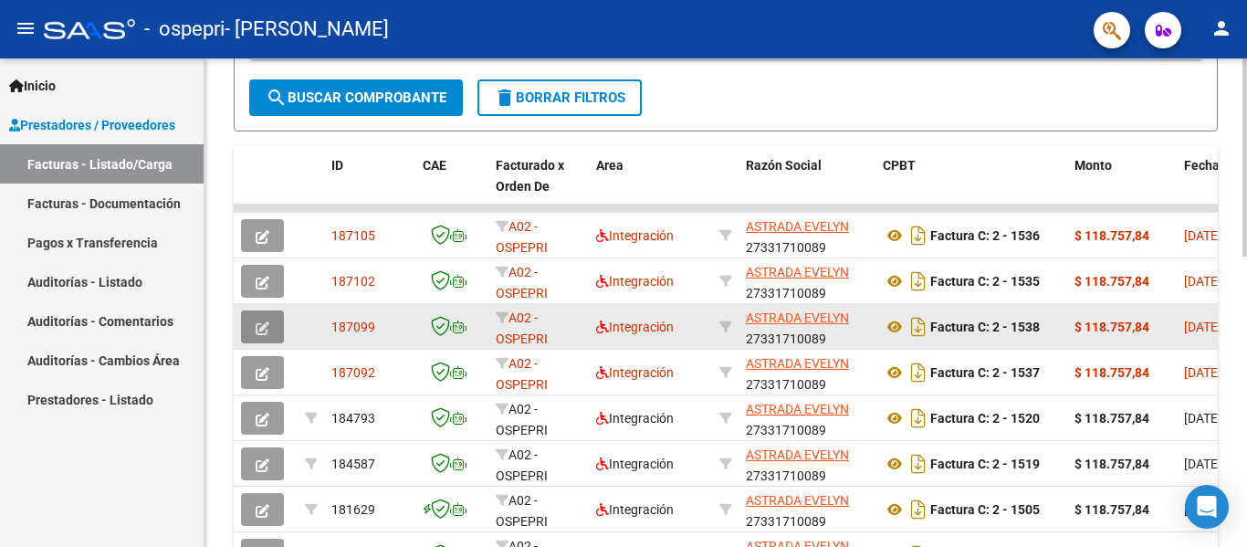
click at [258, 330] on icon "button" at bounding box center [263, 328] width 14 height 14
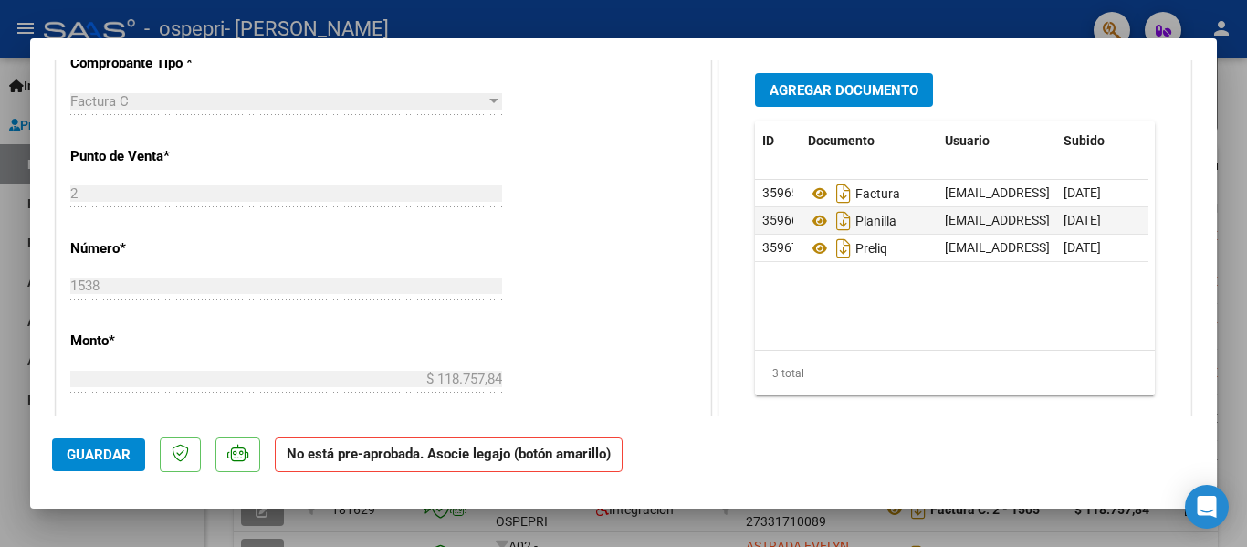
scroll to position [625, 0]
click at [808, 224] on icon at bounding box center [820, 221] width 24 height 22
click at [839, 102] on button "Agregar Documento" at bounding box center [844, 90] width 178 height 34
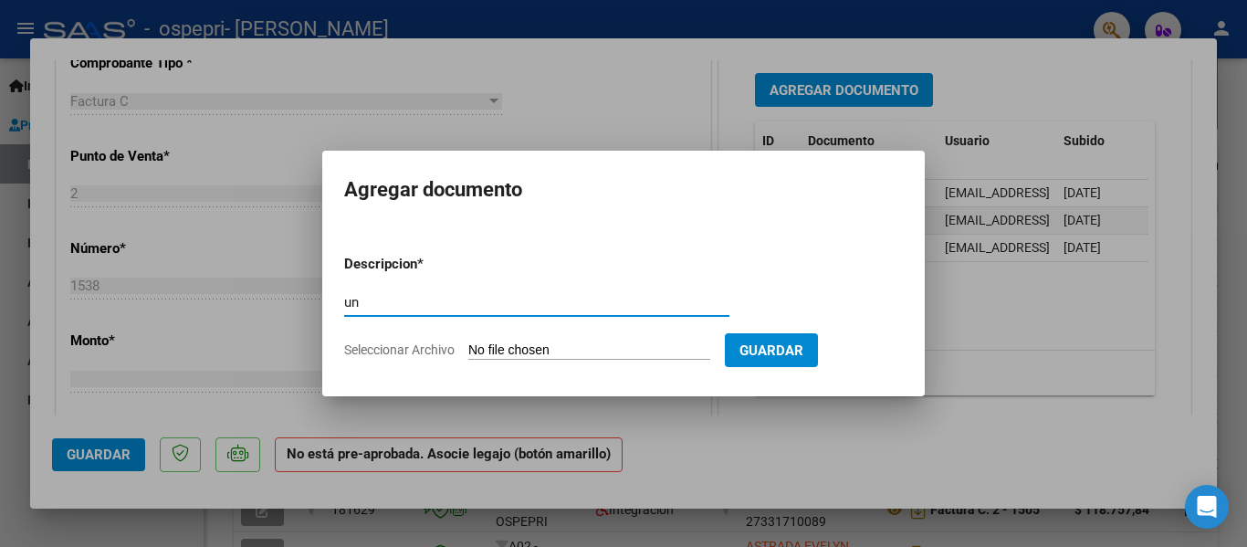
type input "u"
type input "nueva planilla"
drag, startPoint x: 407, startPoint y: 339, endPoint x: 406, endPoint y: 351, distance: 11.9
click at [406, 351] on form "Descripcion * nueva planilla Escriba aquí una descripcion Seleccionar Archivo G…" at bounding box center [623, 306] width 559 height 133
click at [406, 351] on span "Seleccionar Archivo" at bounding box center [399, 349] width 110 height 15
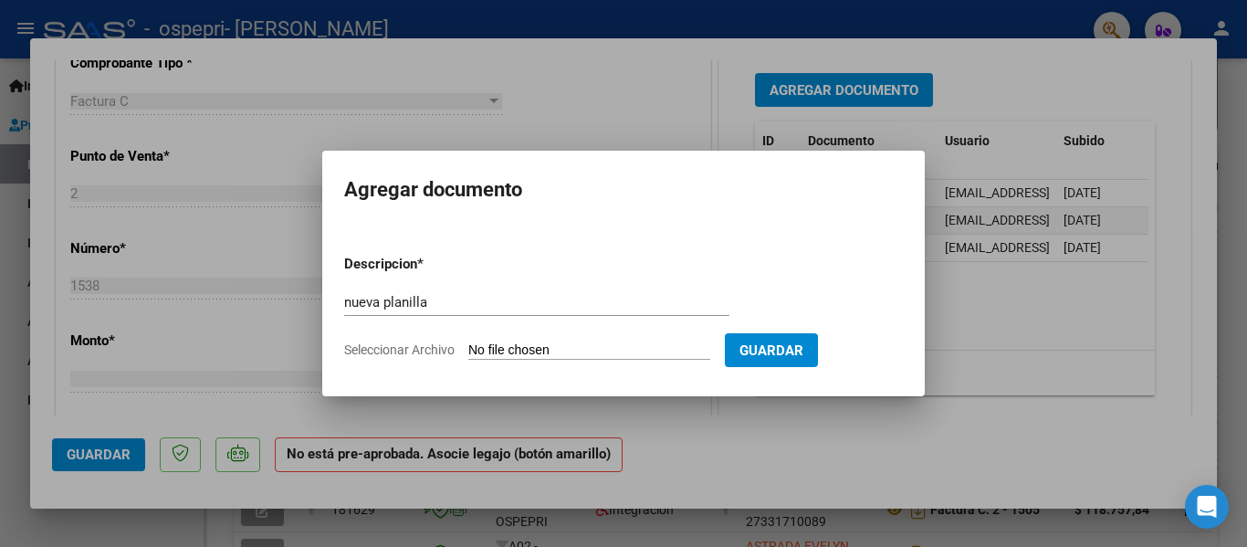
click at [468, 351] on input "Seleccionar Archivo" at bounding box center [589, 350] width 242 height 17
type input "C:\fakepath\planilla [PERSON_NAME] [DATE] fono .pdf"
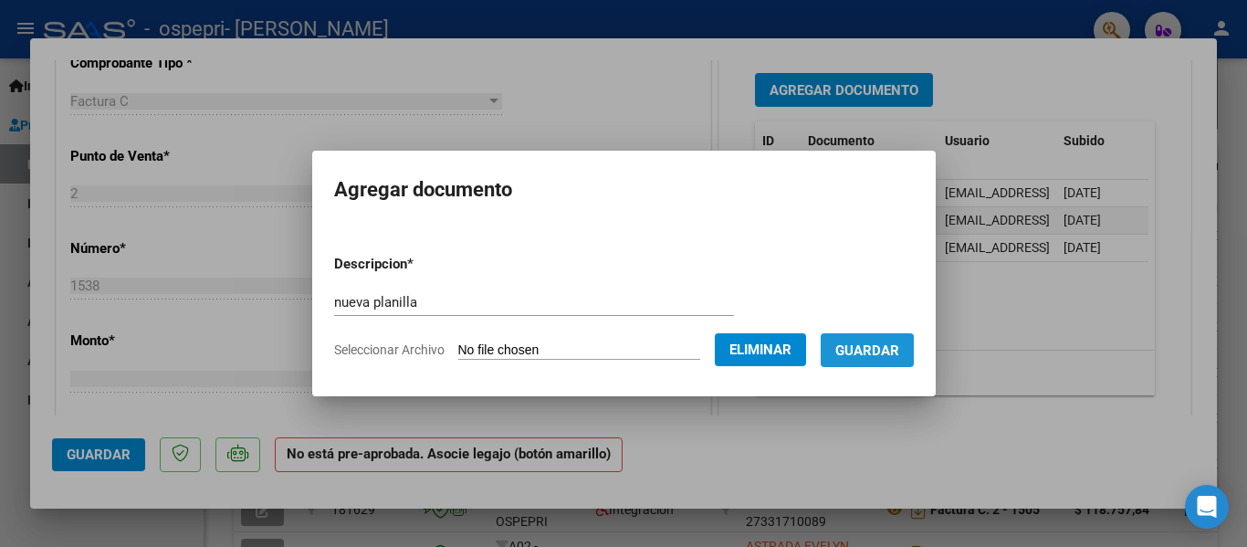
click at [871, 357] on span "Guardar" at bounding box center [867, 350] width 64 height 16
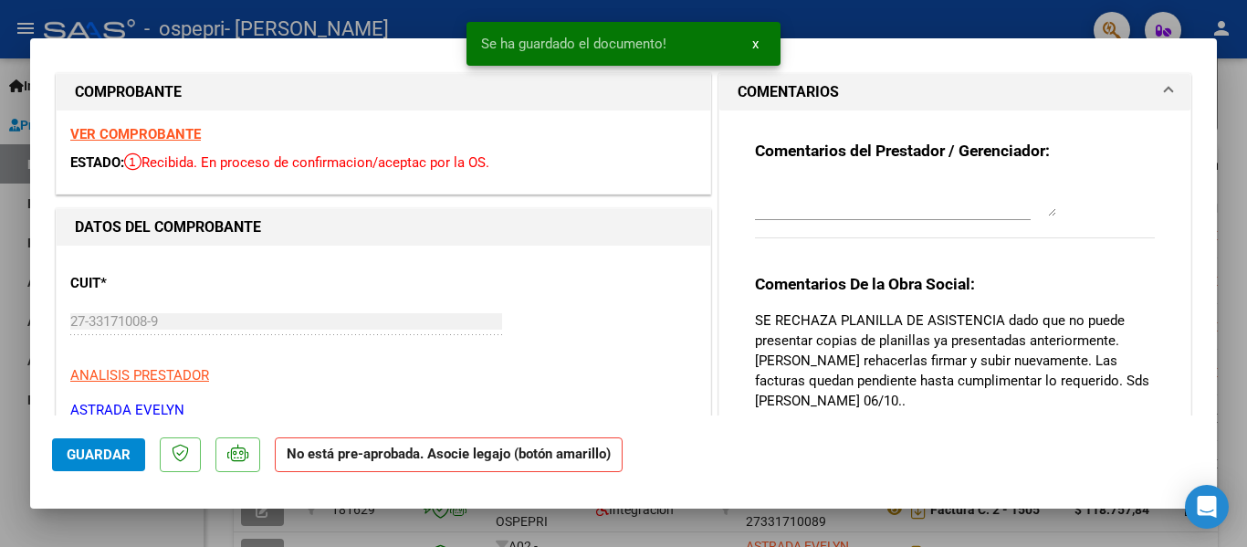
scroll to position [0, 0]
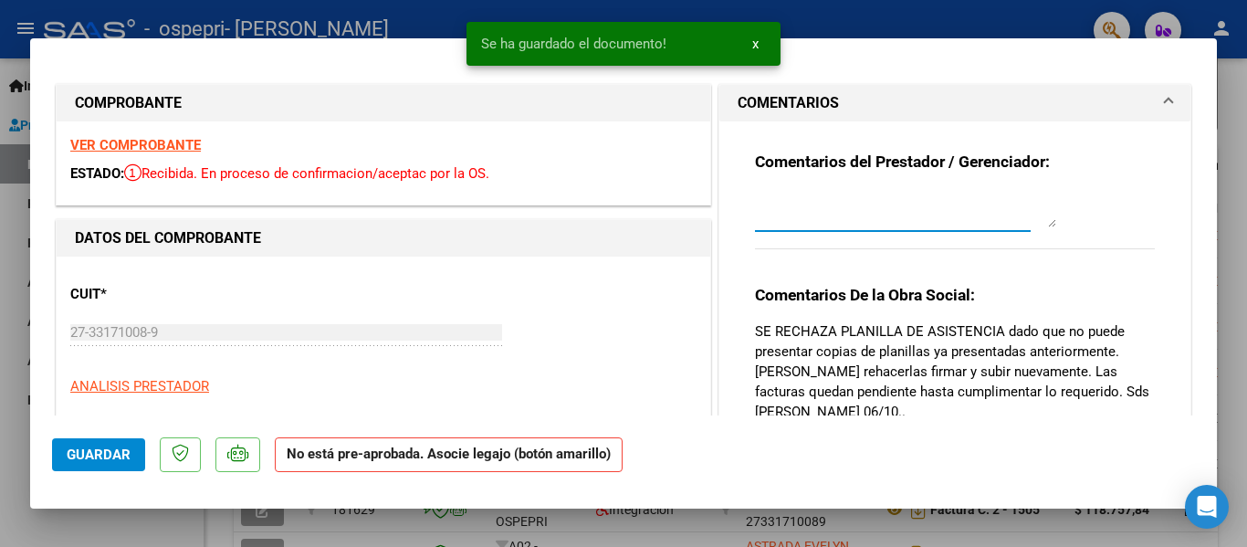
click at [880, 223] on textarea at bounding box center [905, 209] width 301 height 37
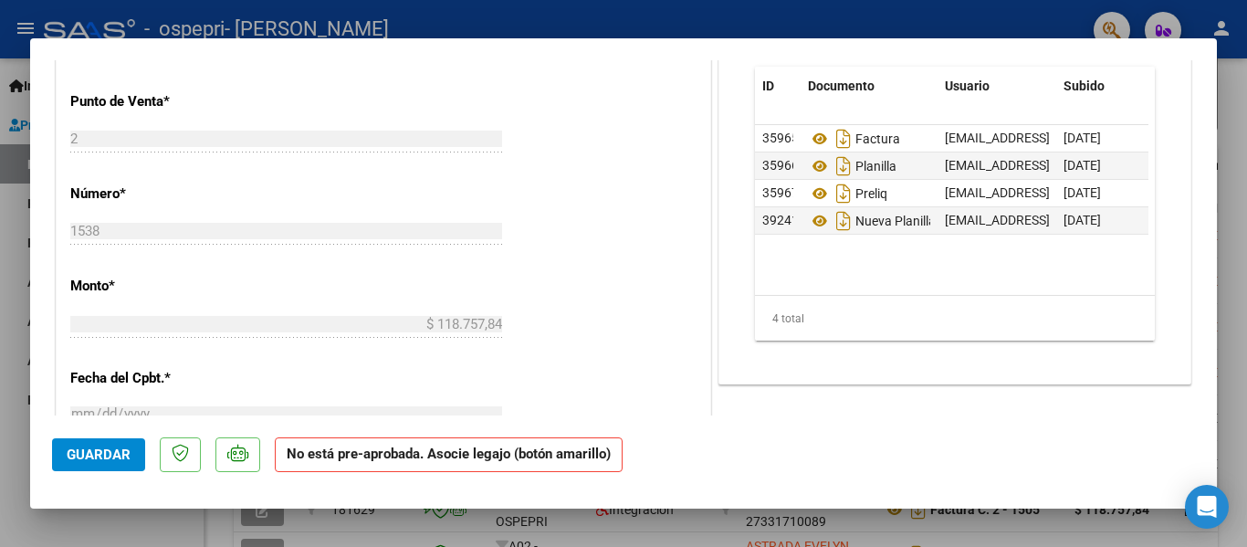
type textarea "Adjunto nueva planilla de acuerdo a lo solicitado"
click at [923, 393] on div "COMENTARIOS Comentarios del Prestador / Gerenciador: Adjunto nueva planilla de …" at bounding box center [955, 149] width 480 height 1499
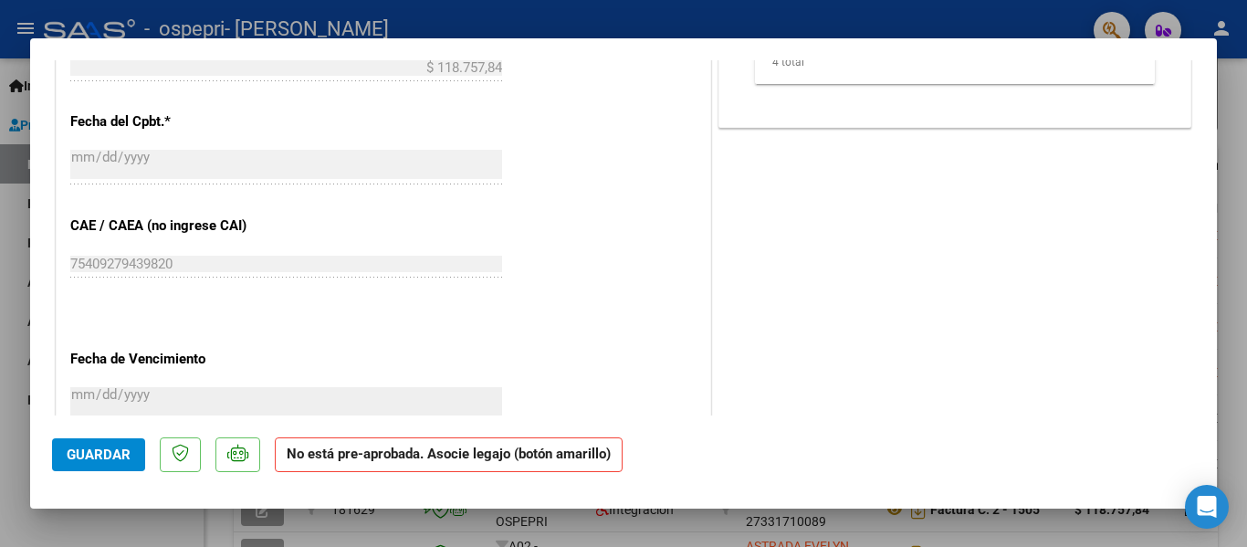
scroll to position [945, 0]
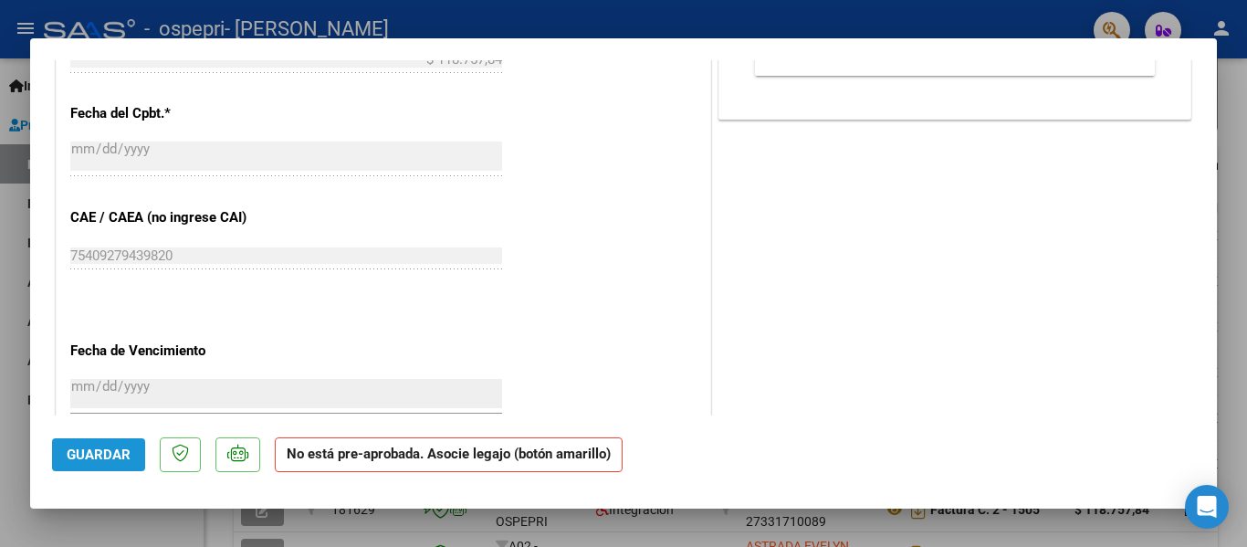
click at [105, 445] on button "Guardar" at bounding box center [98, 454] width 93 height 33
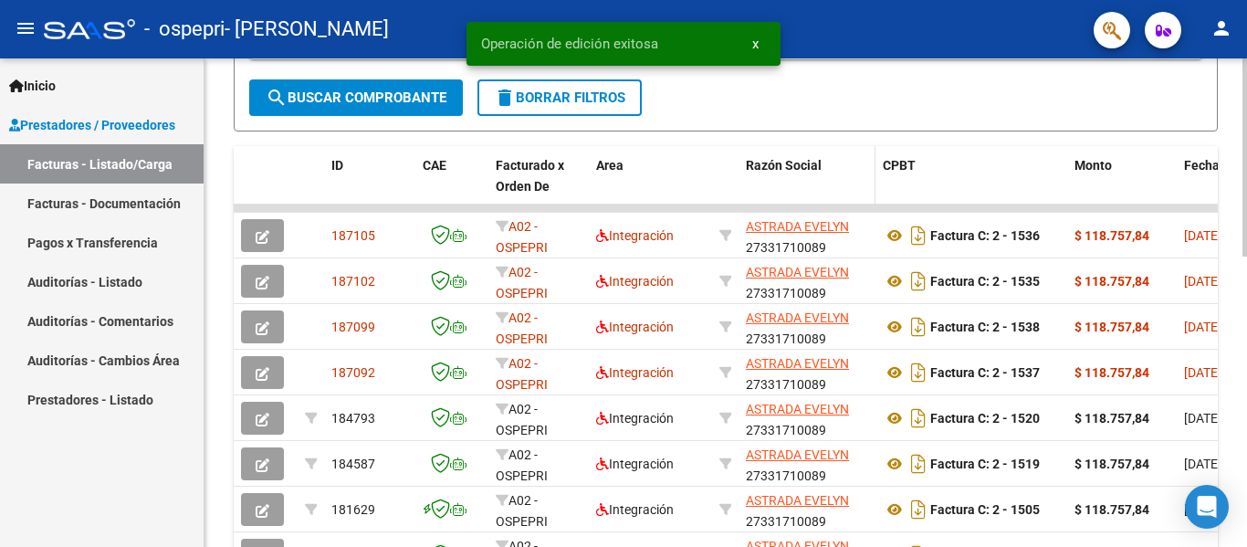
scroll to position [468, 0]
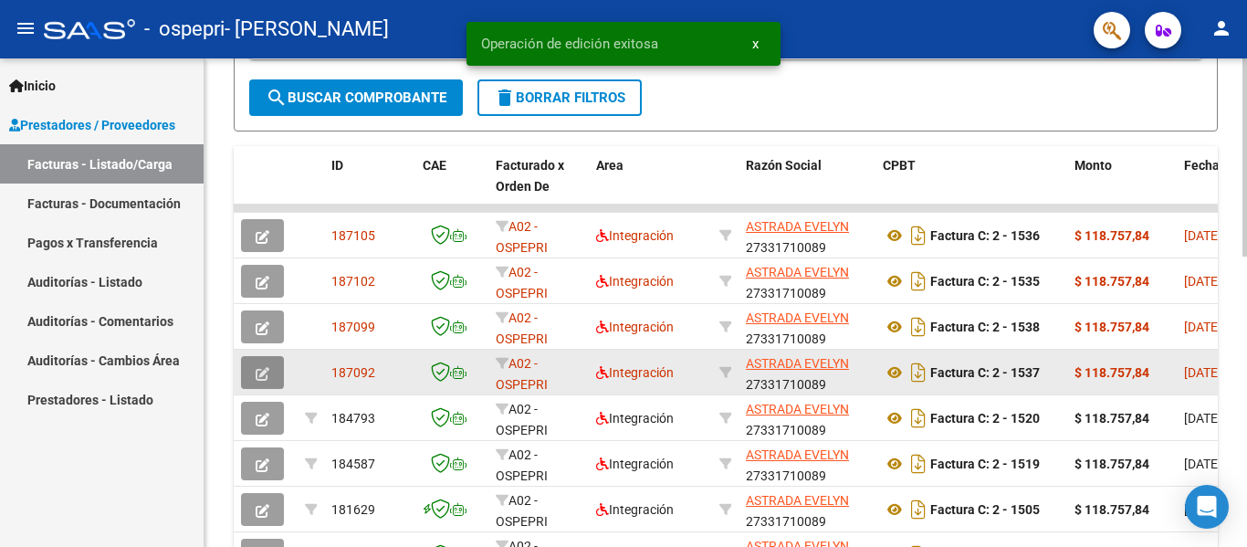
click at [259, 361] on button "button" at bounding box center [262, 372] width 43 height 33
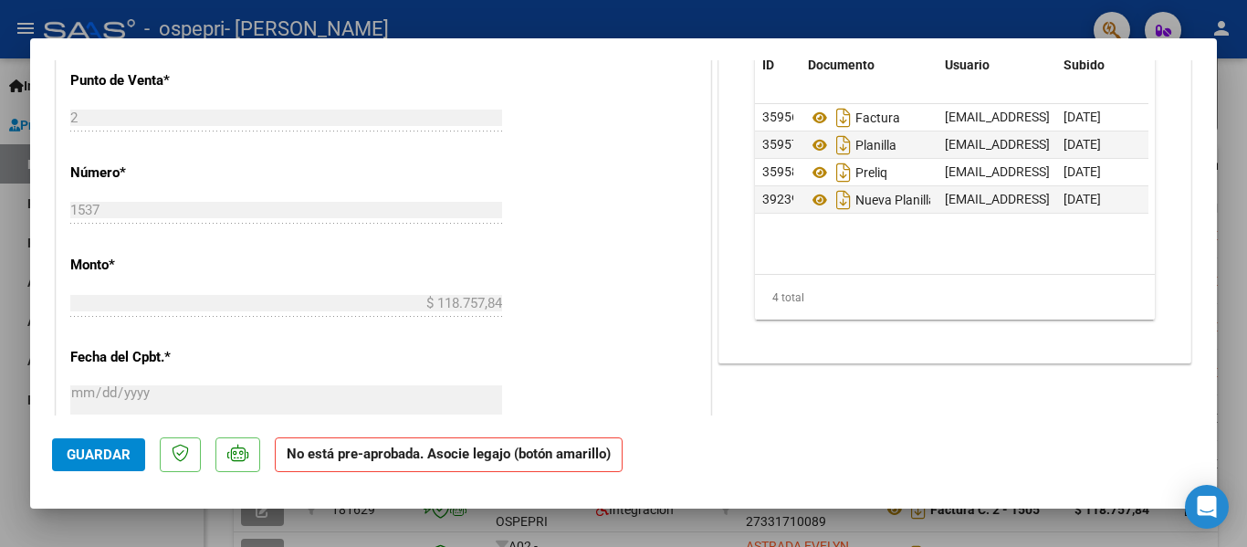
type input "$ 0,00"
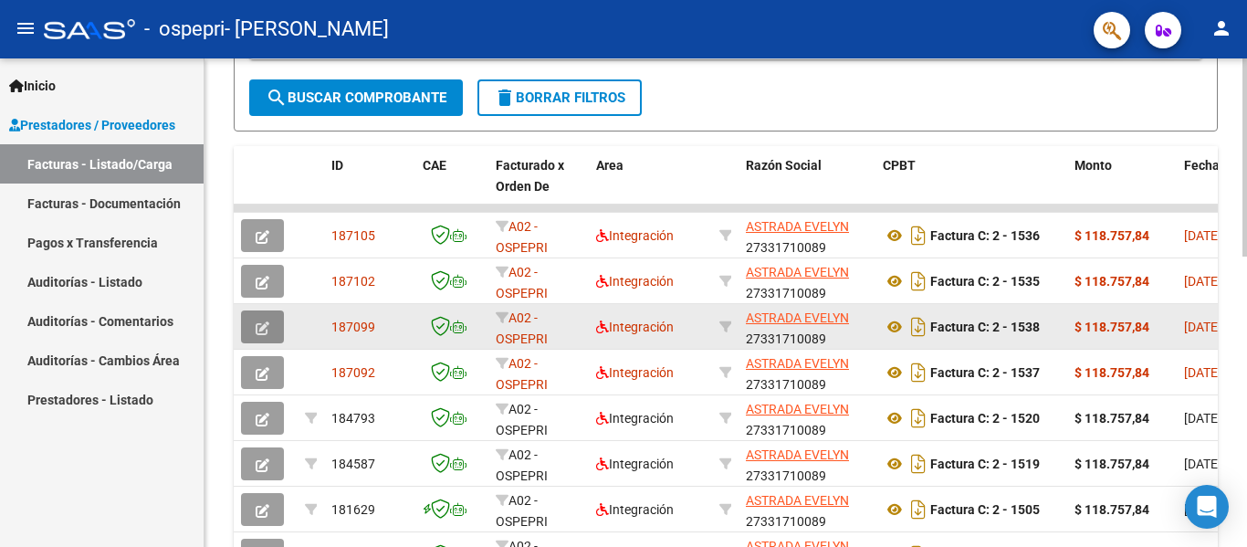
click at [271, 319] on button "button" at bounding box center [262, 326] width 43 height 33
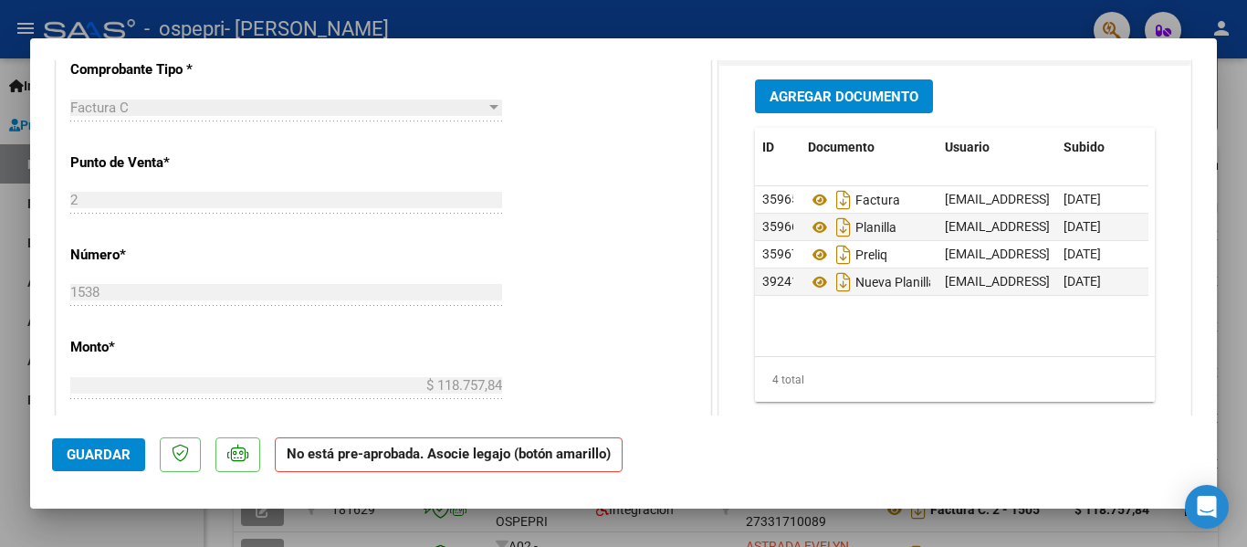
type input "$ 0,00"
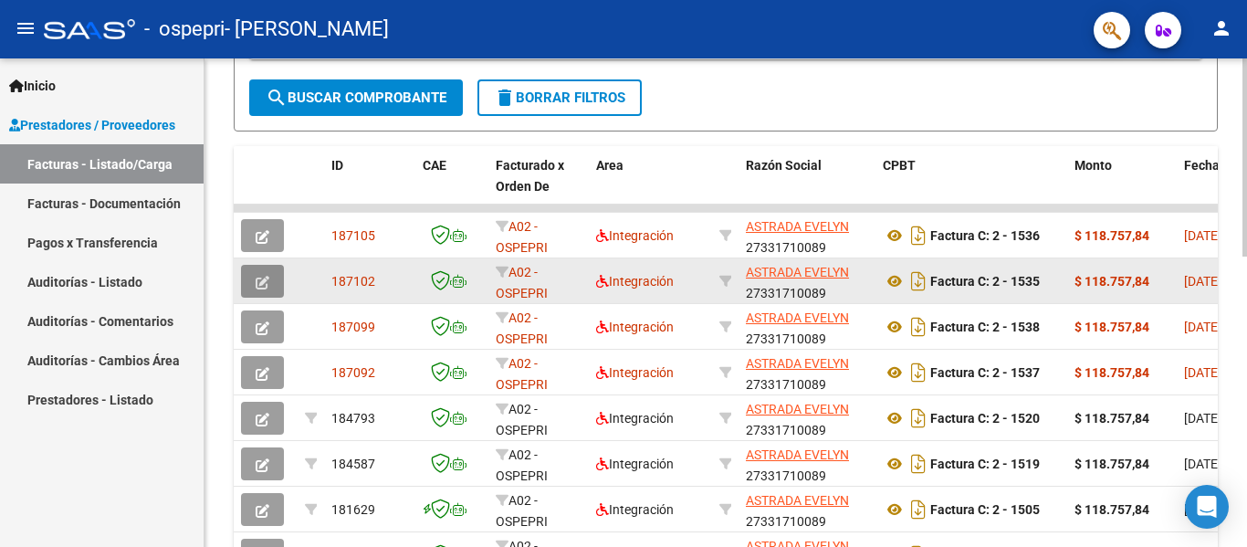
click at [259, 282] on icon "button" at bounding box center [263, 283] width 14 height 14
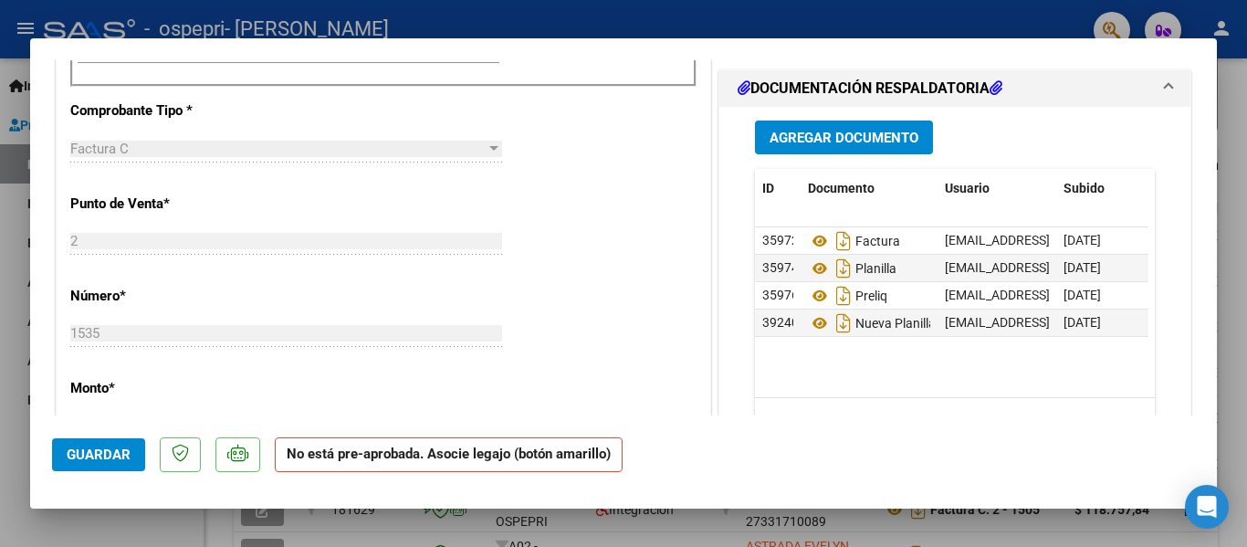
type input "$ 0,00"
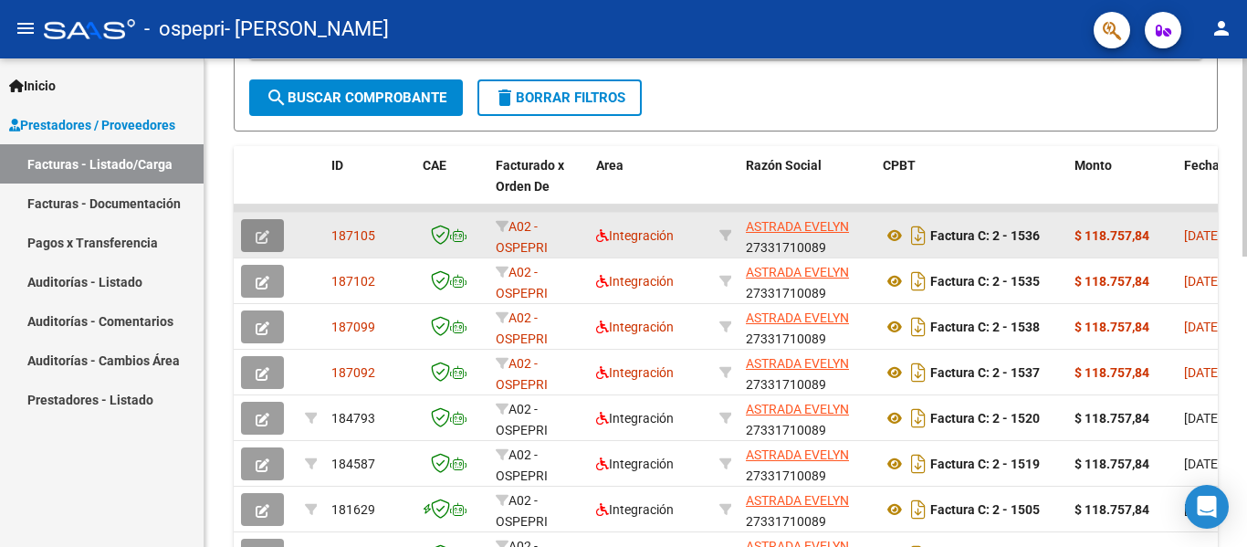
click at [265, 235] on icon "button" at bounding box center [263, 237] width 14 height 14
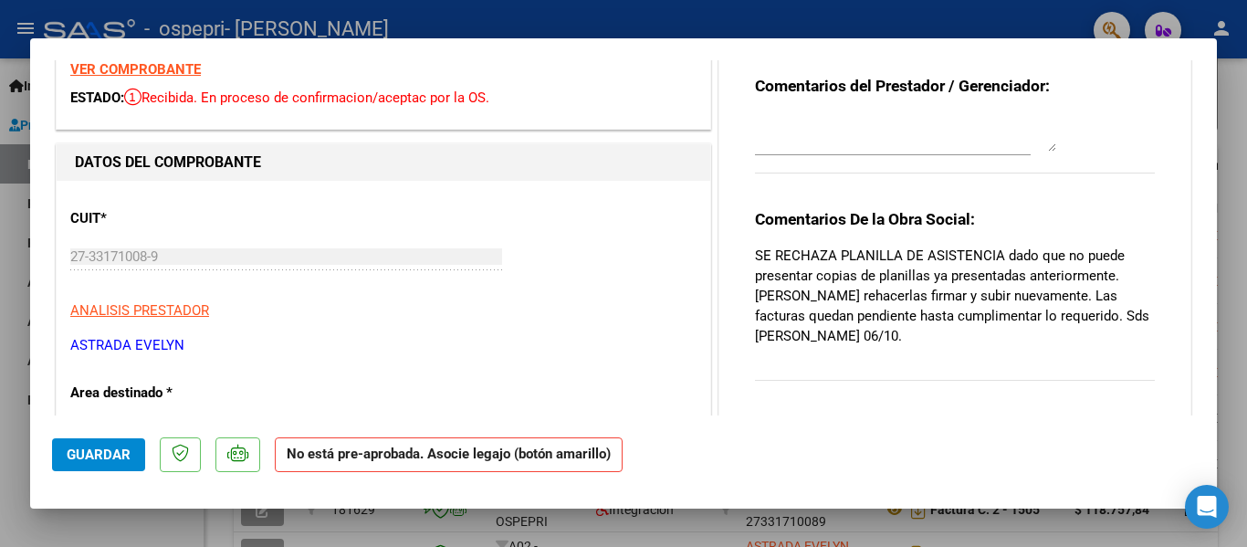
scroll to position [0, 0]
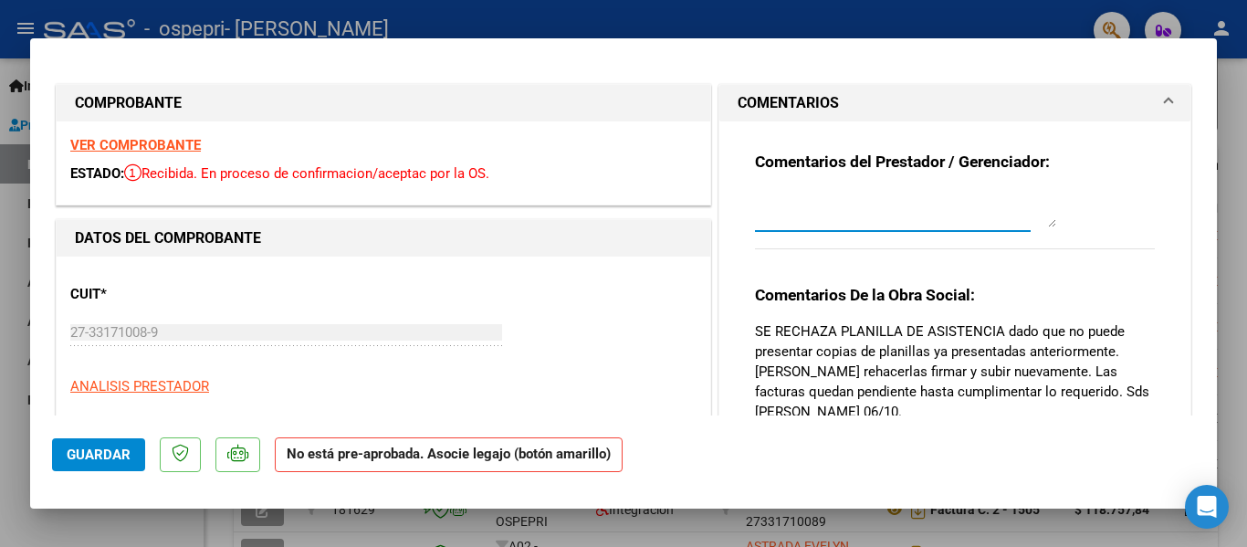
click at [904, 209] on textarea at bounding box center [905, 209] width 301 height 37
type textarea "W"
type textarea "E"
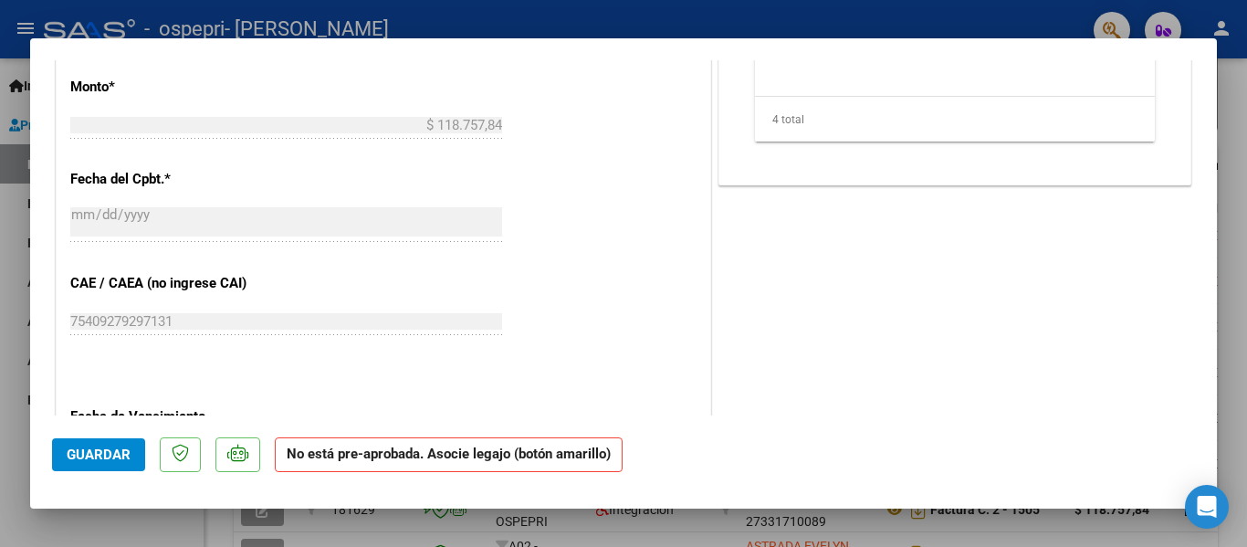
scroll to position [1164, 0]
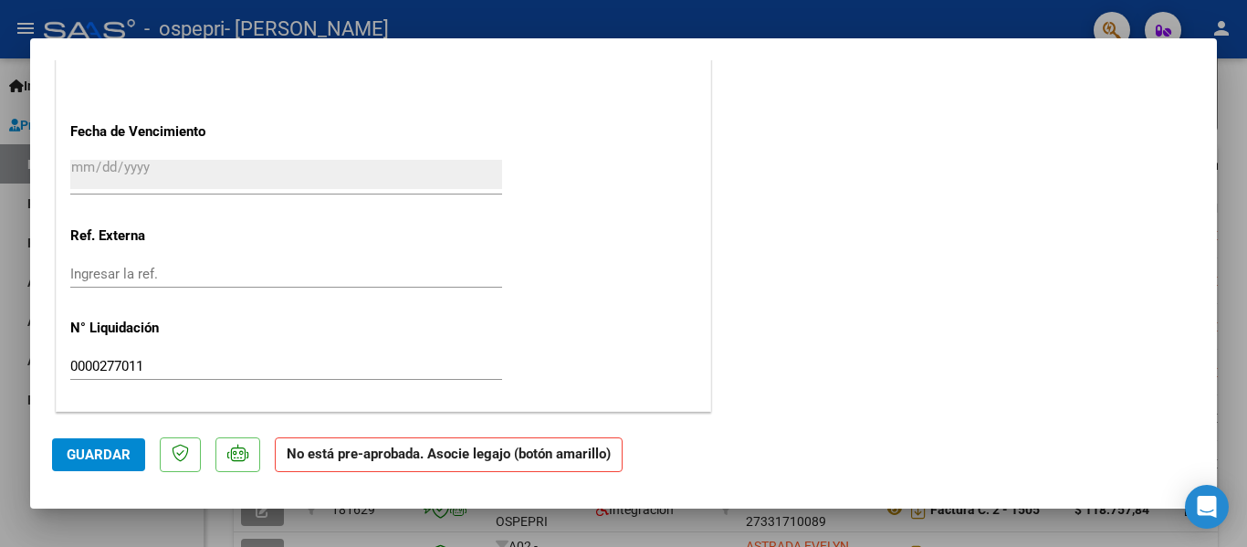
type textarea "Se adjunta nueva planilla de acuerdo a lo solicitado"
click at [108, 448] on span "Guardar" at bounding box center [99, 454] width 64 height 16
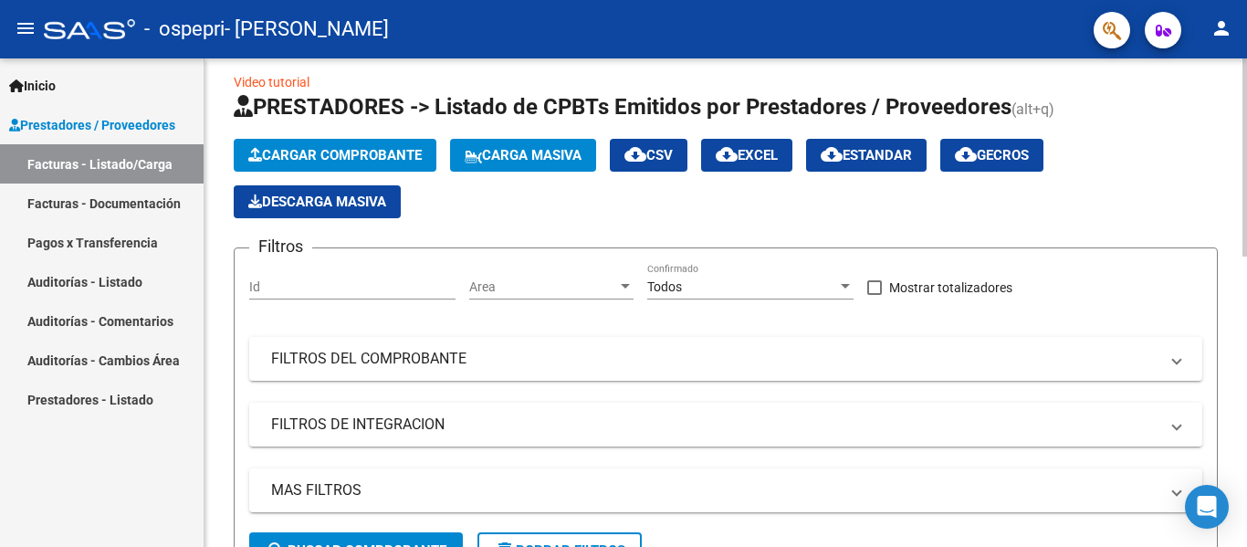
scroll to position [0, 0]
